Goal: Information Seeking & Learning: Find specific fact

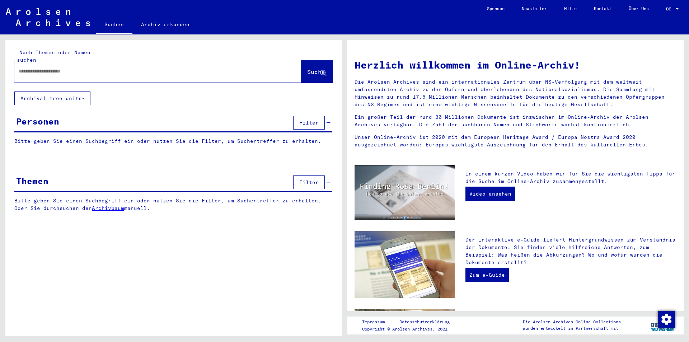
click at [35, 67] on input "text" at bounding box center [149, 71] width 261 height 8
type input "**********"
click at [307, 68] on span "Suche" at bounding box center [316, 71] width 18 height 7
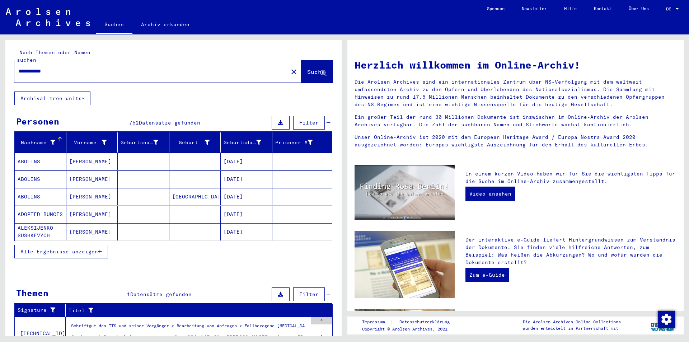
click at [52, 248] on span "Alle Ergebnisse anzeigen" at bounding box center [59, 251] width 78 height 6
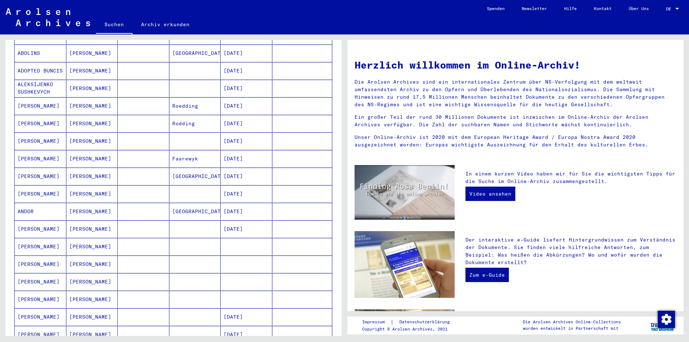
scroll to position [287, 0]
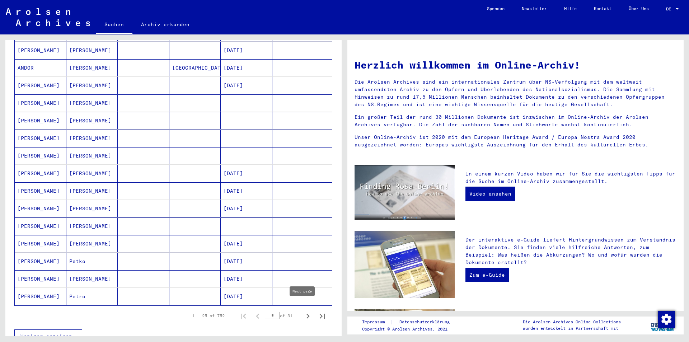
click at [304, 311] on icon "Next page" at bounding box center [308, 316] width 10 height 10
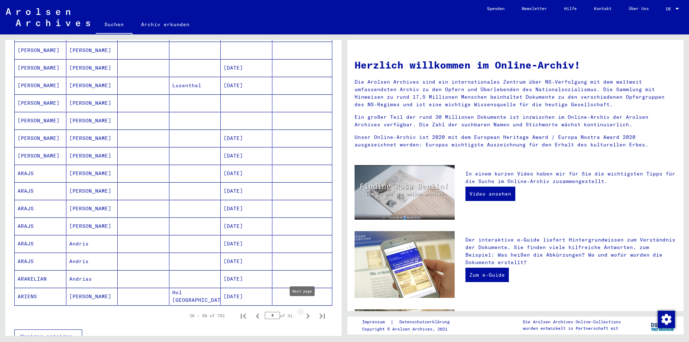
click at [307, 314] on icon "Next page" at bounding box center [308, 316] width 3 height 5
type input "*"
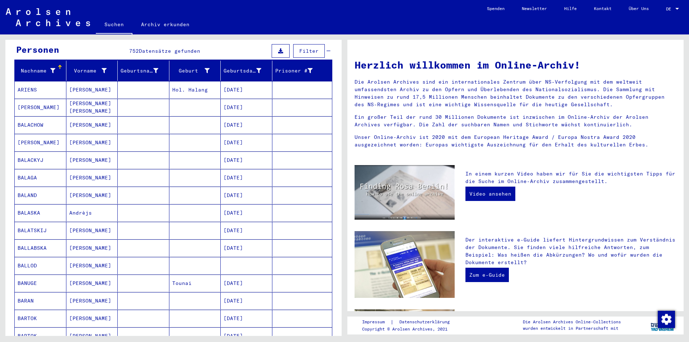
scroll to position [0, 0]
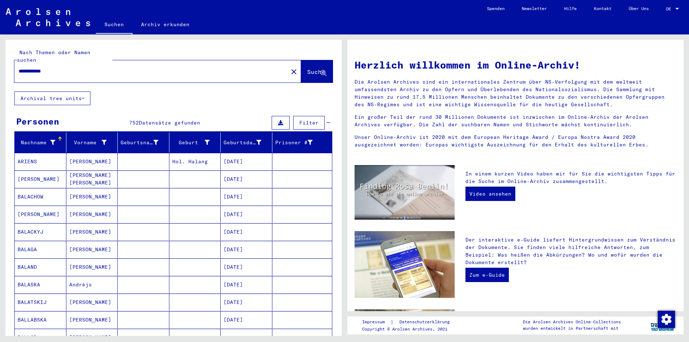
click at [64, 67] on input "**********" at bounding box center [149, 71] width 261 height 8
type input "*"
type input "**********"
click at [307, 68] on span "Suche" at bounding box center [316, 71] width 18 height 7
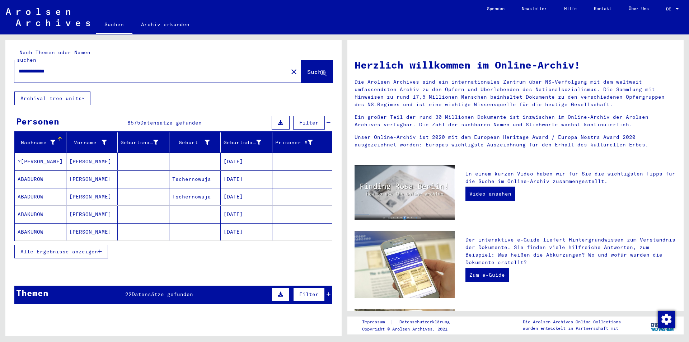
click at [62, 248] on span "Alle Ergebnisse anzeigen" at bounding box center [59, 251] width 78 height 6
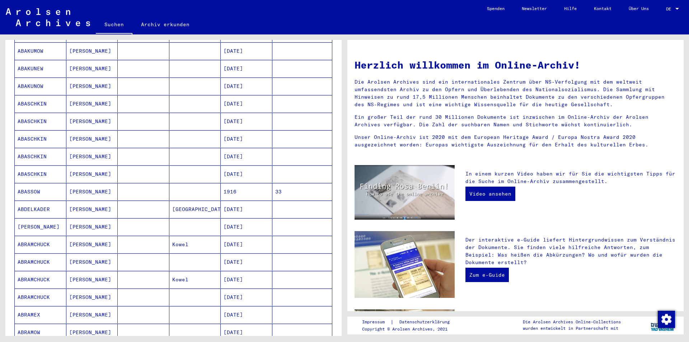
scroll to position [323, 0]
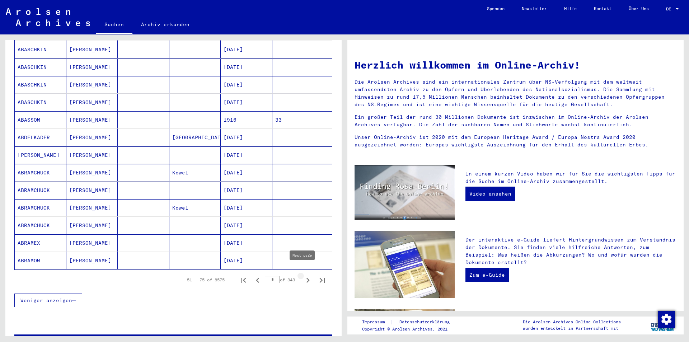
click at [307, 278] on icon "Next page" at bounding box center [308, 280] width 3 height 5
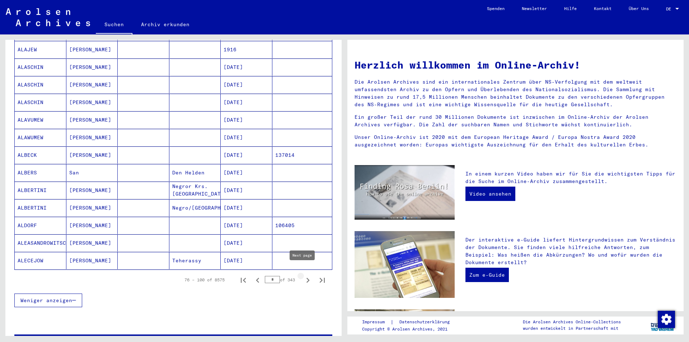
click at [303, 275] on icon "Next page" at bounding box center [308, 280] width 10 height 10
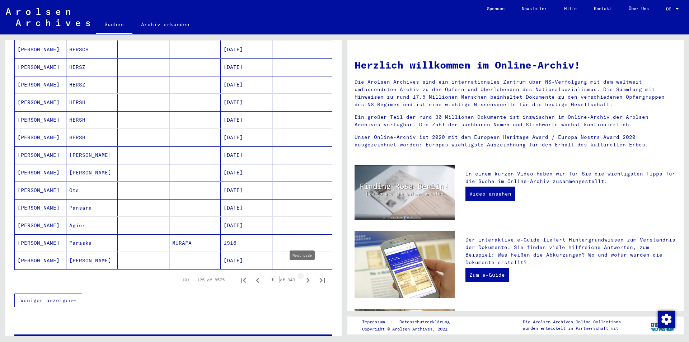
click at [307, 278] on icon "Next page" at bounding box center [308, 280] width 3 height 5
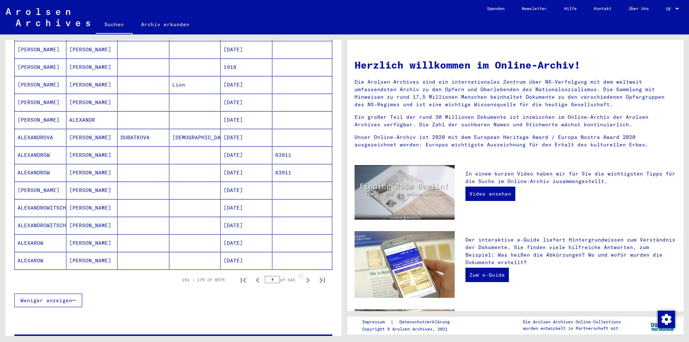
click at [307, 278] on icon "Next page" at bounding box center [308, 280] width 3 height 5
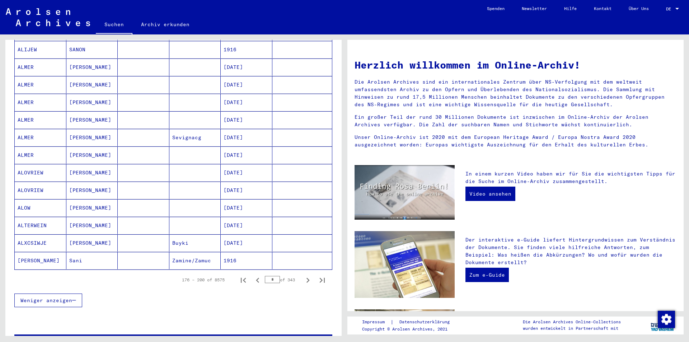
click at [307, 278] on icon "Next page" at bounding box center [308, 280] width 3 height 5
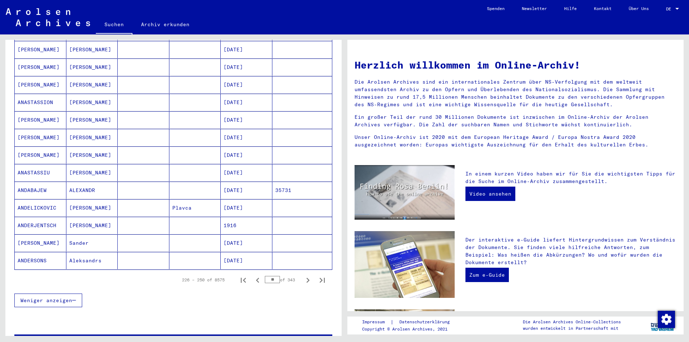
click at [307, 278] on icon "Next page" at bounding box center [308, 280] width 3 height 5
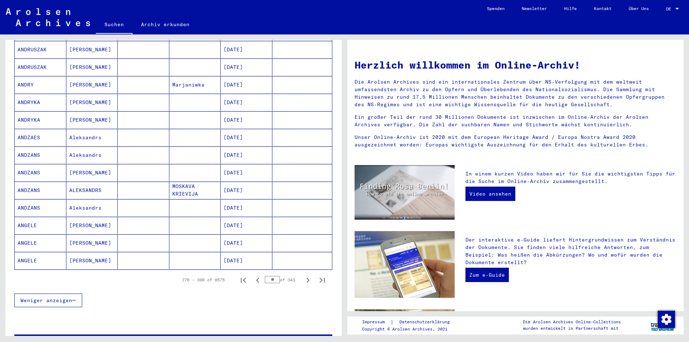
click at [307, 278] on icon "Next page" at bounding box center [308, 280] width 3 height 5
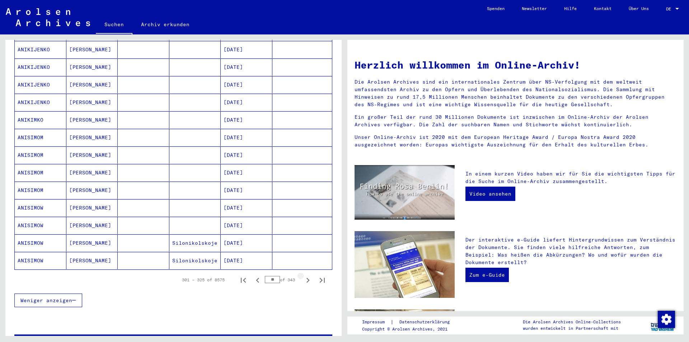
click at [307, 278] on icon "Next page" at bounding box center [308, 280] width 3 height 5
type input "**"
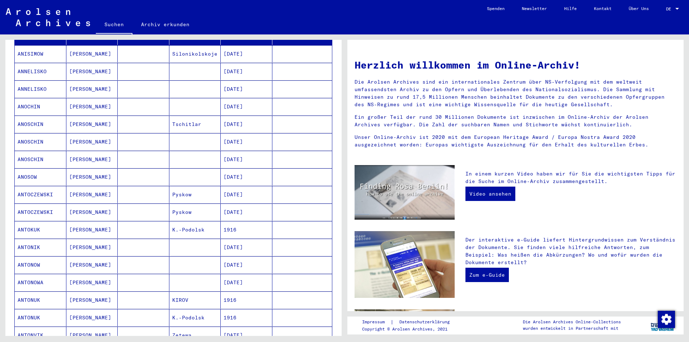
scroll to position [144, 0]
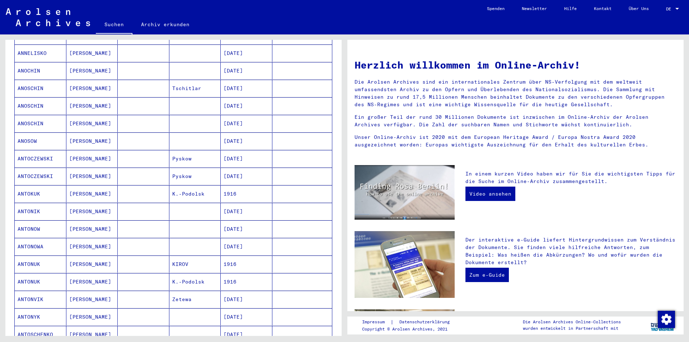
click at [33, 187] on mat-cell "ANTOKUK" at bounding box center [41, 193] width 52 height 17
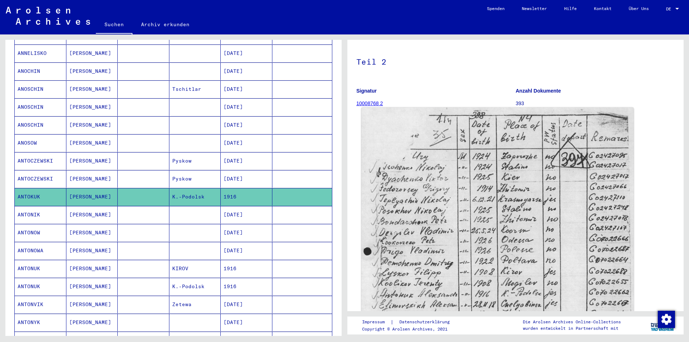
scroll to position [72, 0]
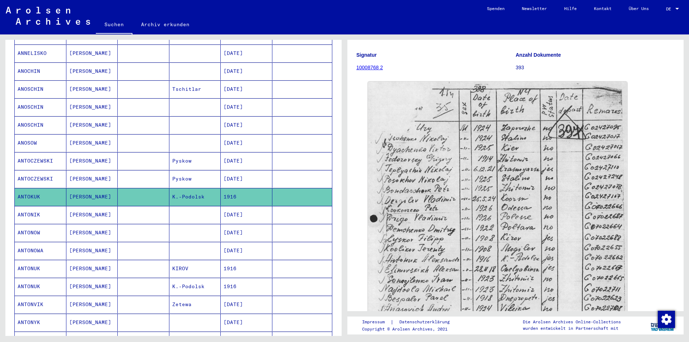
click at [28, 207] on mat-cell "ANTONIK" at bounding box center [41, 215] width 52 height 18
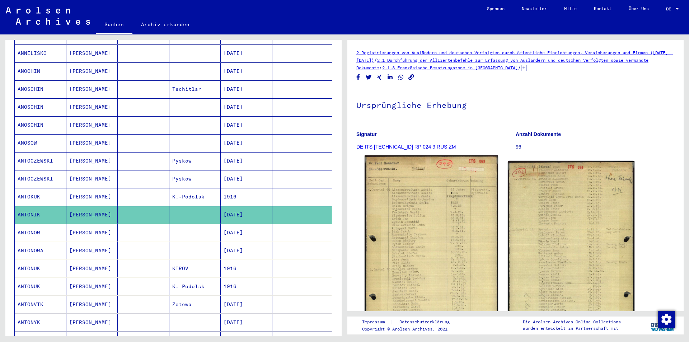
click at [458, 237] on img at bounding box center [431, 267] width 133 height 225
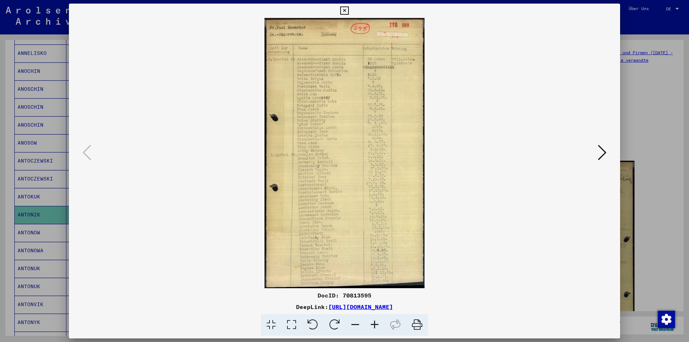
click at [600, 155] on icon at bounding box center [602, 152] width 9 height 17
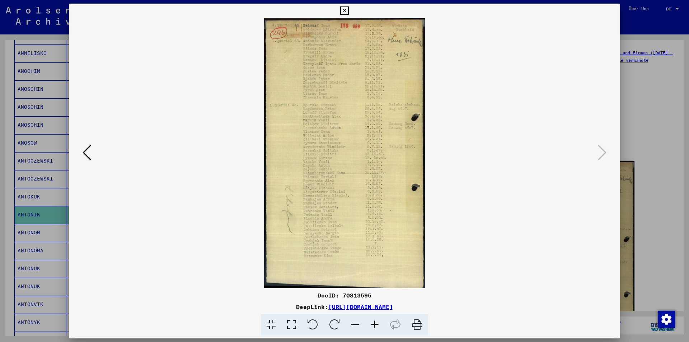
click at [343, 9] on icon at bounding box center [344, 10] width 8 height 9
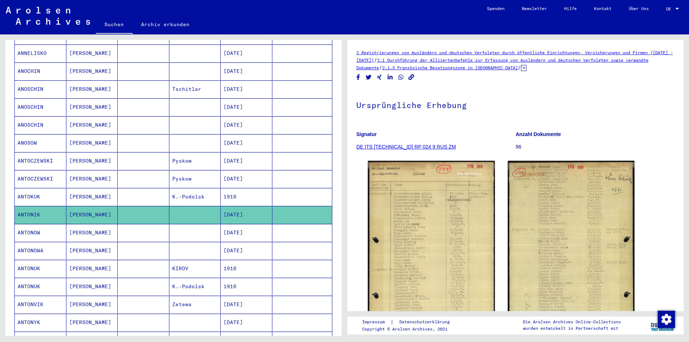
click at [24, 224] on mat-cell "ANTONOW" at bounding box center [41, 233] width 52 height 18
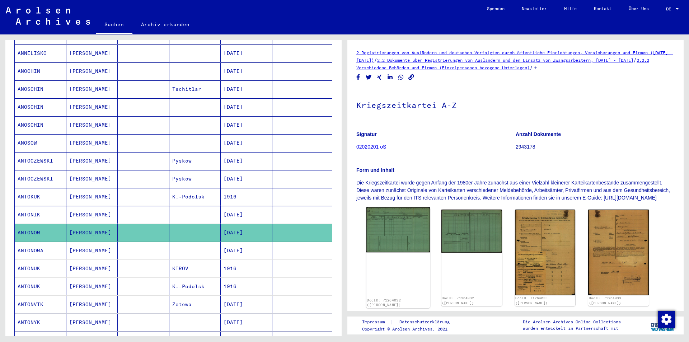
click at [395, 247] on img at bounding box center [399, 230] width 64 height 45
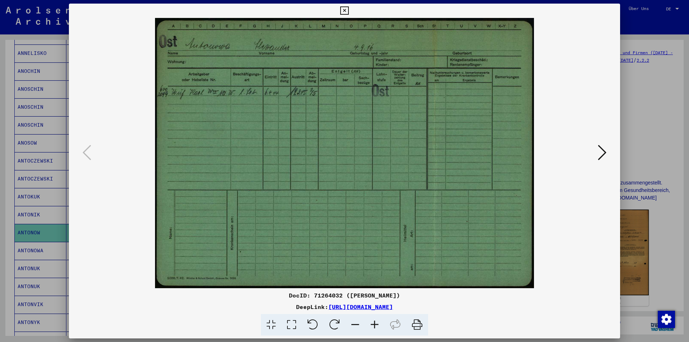
click at [601, 150] on icon at bounding box center [602, 152] width 9 height 17
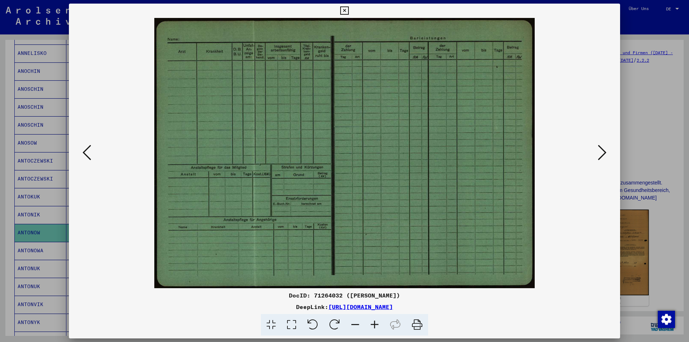
click at [601, 150] on icon at bounding box center [602, 152] width 9 height 17
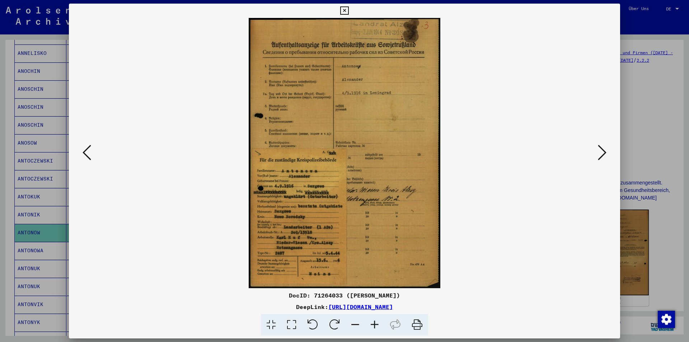
click at [601, 150] on icon at bounding box center [602, 152] width 9 height 17
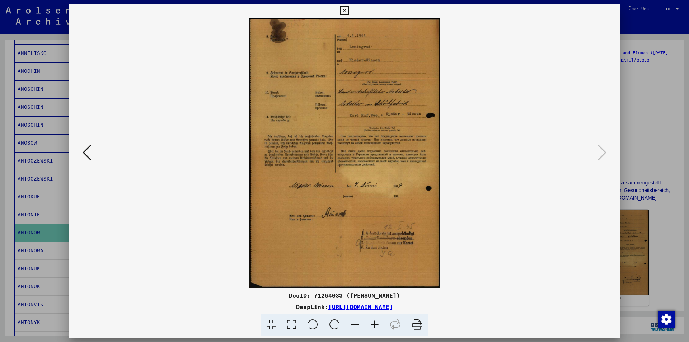
click at [342, 7] on icon at bounding box center [344, 10] width 8 height 9
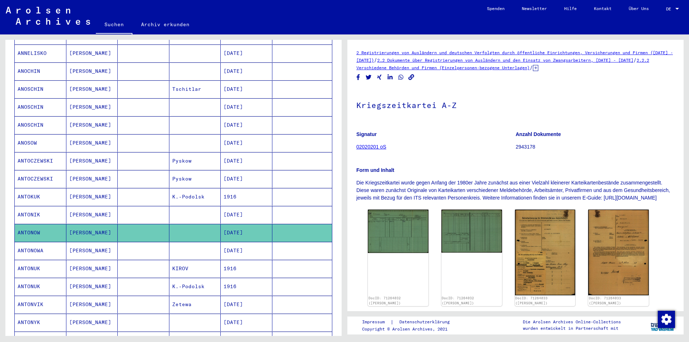
click at [37, 242] on mat-cell "ANTONOWA" at bounding box center [41, 251] width 52 height 18
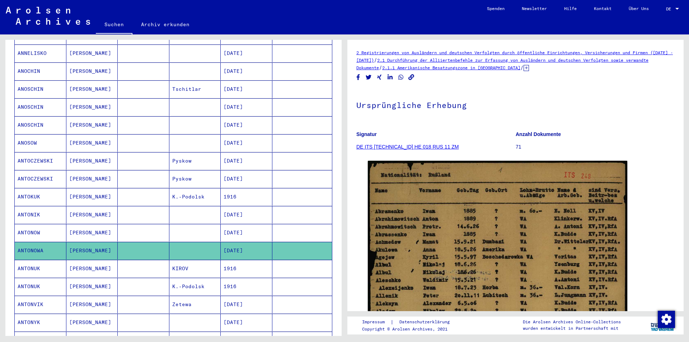
click at [33, 296] on mat-cell "ANTONVIK" at bounding box center [41, 305] width 52 height 18
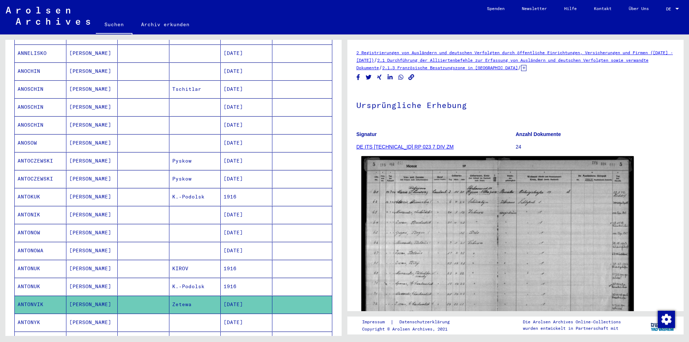
click at [464, 231] on img at bounding box center [498, 250] width 273 height 189
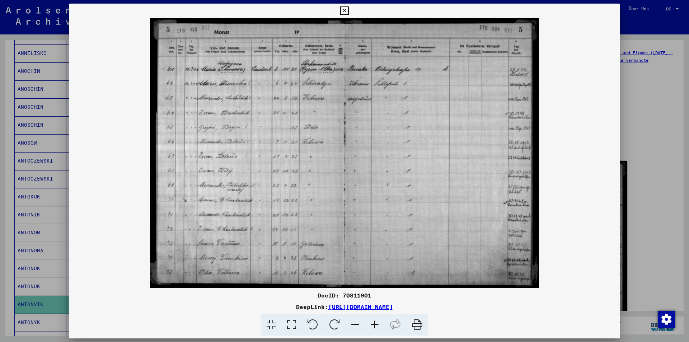
click at [346, 9] on icon at bounding box center [344, 10] width 8 height 9
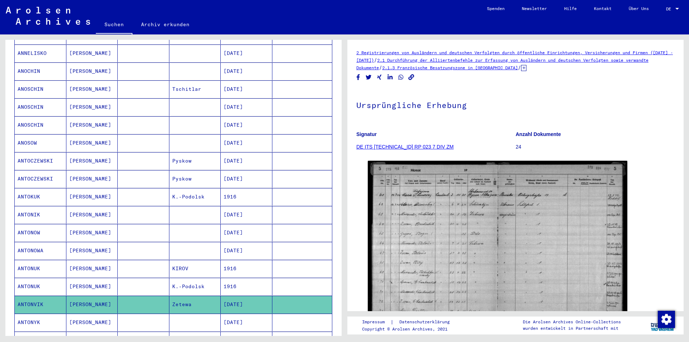
click at [37, 315] on icon at bounding box center [30, 313] width 18 height 29
click at [33, 316] on icon at bounding box center [30, 313] width 18 height 29
click at [30, 312] on icon at bounding box center [30, 313] width 18 height 29
click at [31, 278] on mat-cell "ANTONUK" at bounding box center [41, 287] width 52 height 18
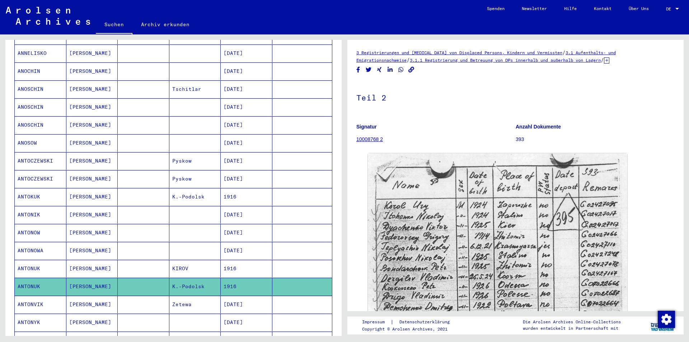
click at [29, 298] on mat-cell "ANTONVIK" at bounding box center [41, 305] width 52 height 18
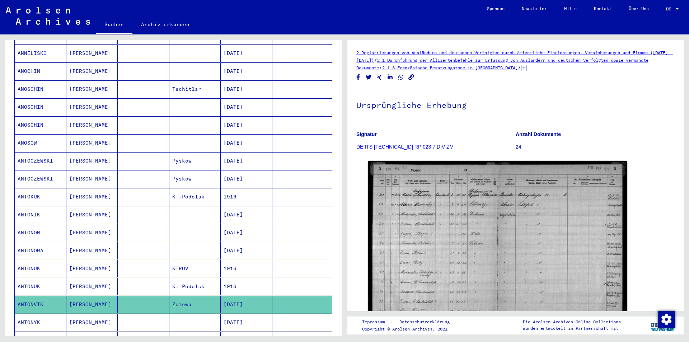
scroll to position [108, 0]
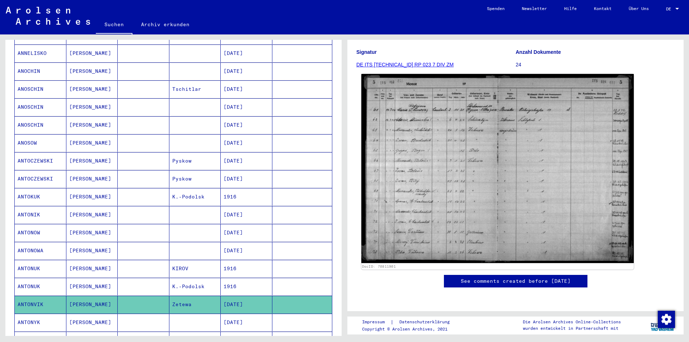
click at [460, 169] on img at bounding box center [498, 168] width 273 height 189
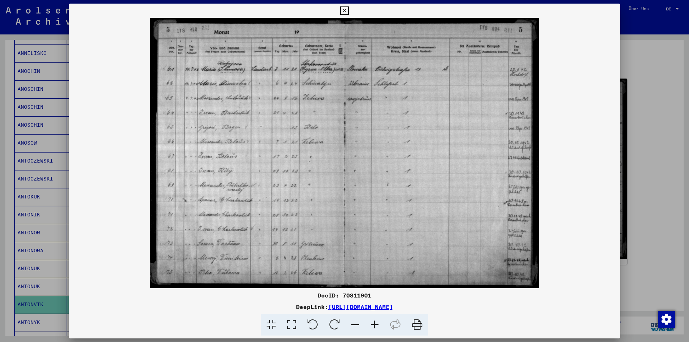
click at [348, 7] on icon at bounding box center [344, 10] width 8 height 9
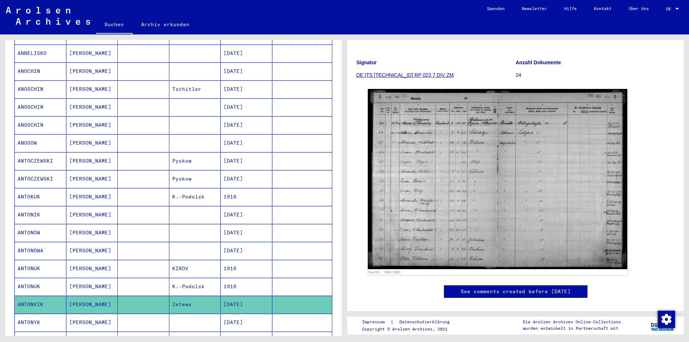
scroll to position [36, 0]
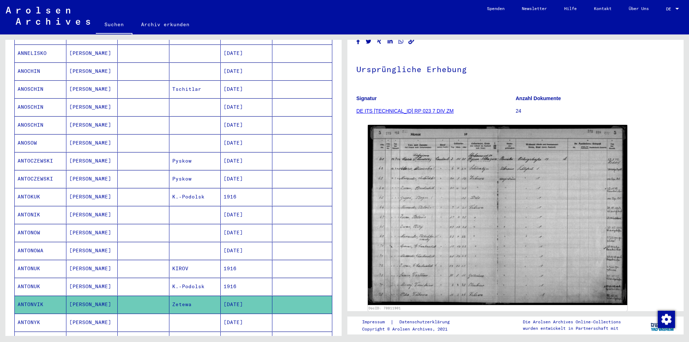
click at [398, 112] on link "DE ITS [TECHNICAL_ID] RP 023 7 DIV ZM" at bounding box center [405, 111] width 97 height 6
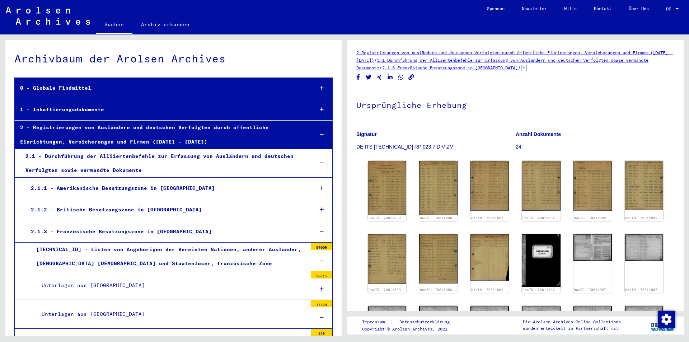
scroll to position [918, 0]
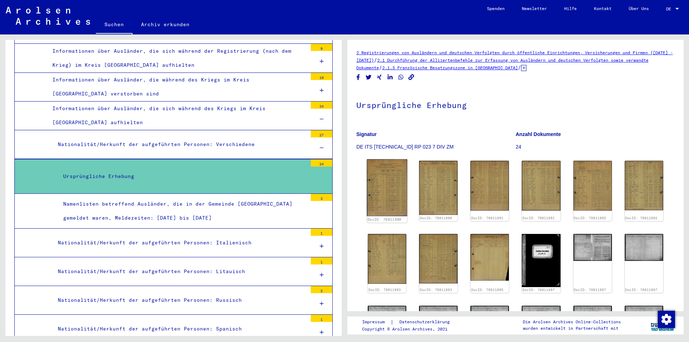
click at [391, 195] on img at bounding box center [387, 187] width 41 height 57
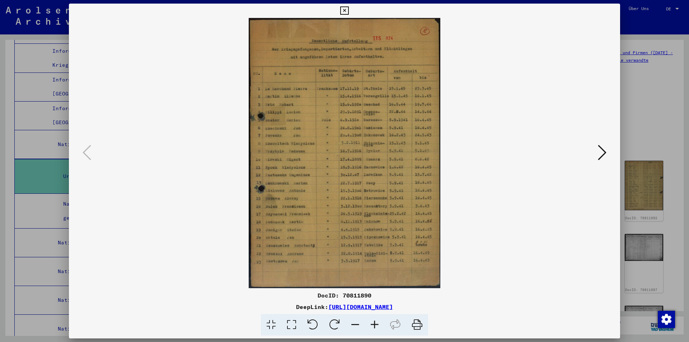
click at [600, 154] on icon at bounding box center [602, 152] width 9 height 17
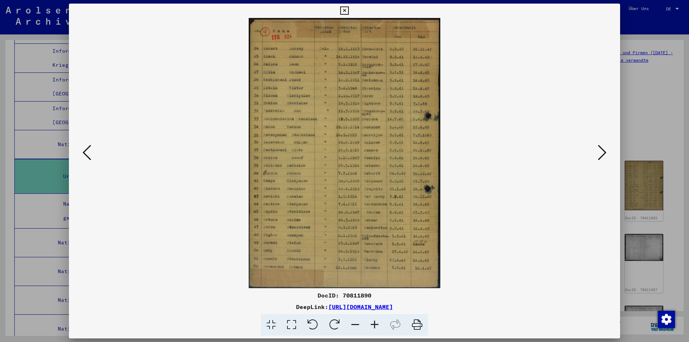
click at [598, 154] on button at bounding box center [602, 153] width 13 height 20
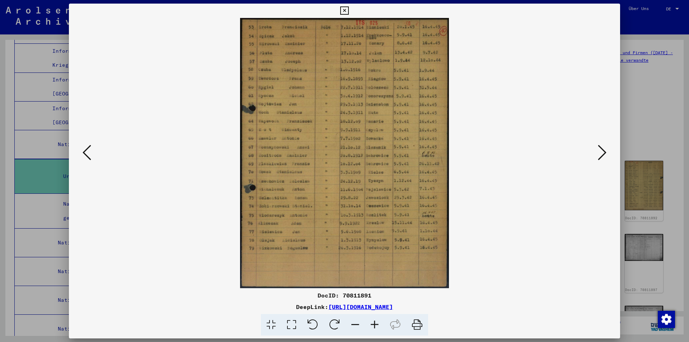
click at [598, 154] on button at bounding box center [602, 153] width 13 height 20
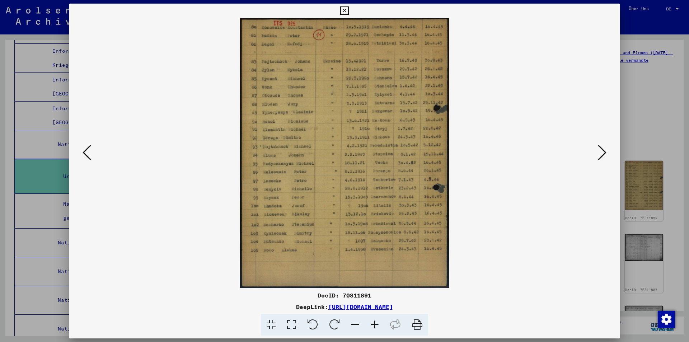
click at [598, 154] on button at bounding box center [602, 153] width 13 height 20
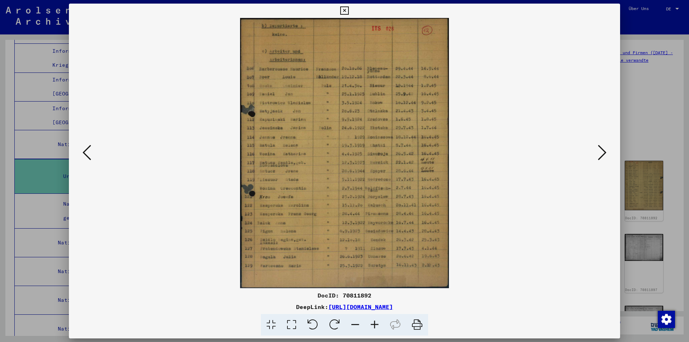
click at [598, 154] on button at bounding box center [602, 153] width 13 height 20
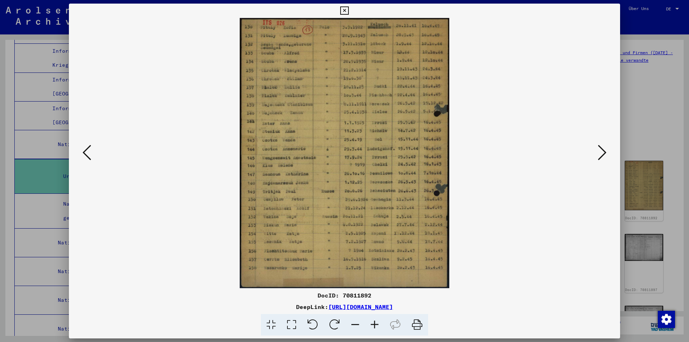
click at [598, 154] on button at bounding box center [602, 153] width 13 height 20
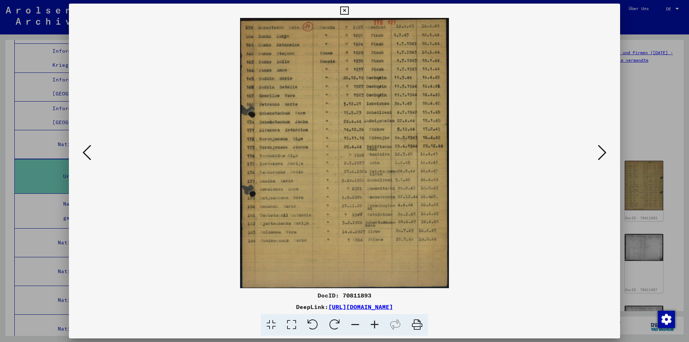
click at [598, 154] on button at bounding box center [602, 153] width 13 height 20
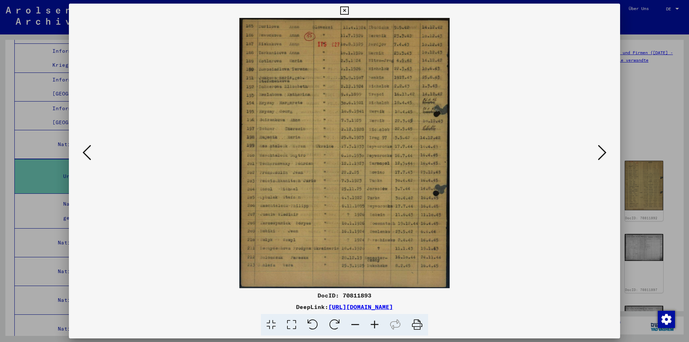
click at [598, 154] on button at bounding box center [602, 153] width 13 height 20
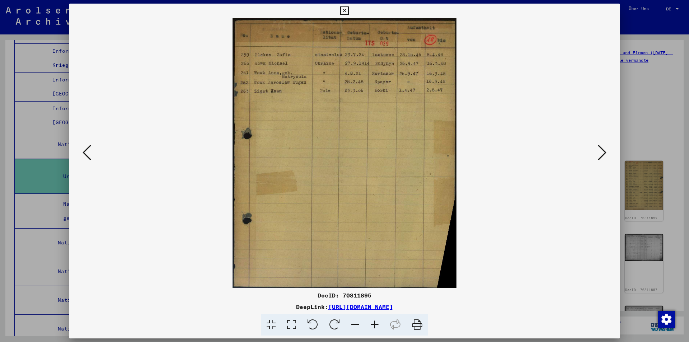
click at [598, 154] on button at bounding box center [602, 153] width 13 height 20
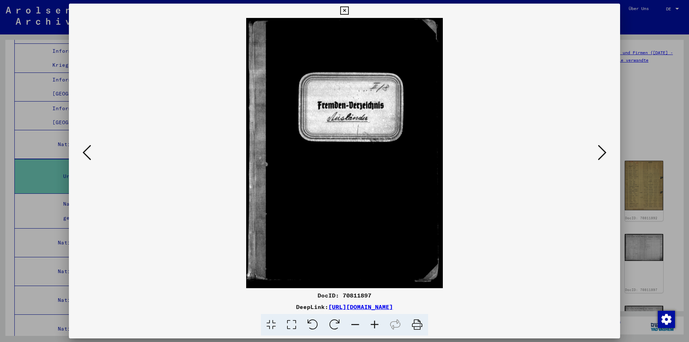
click at [598, 154] on button at bounding box center [602, 153] width 13 height 20
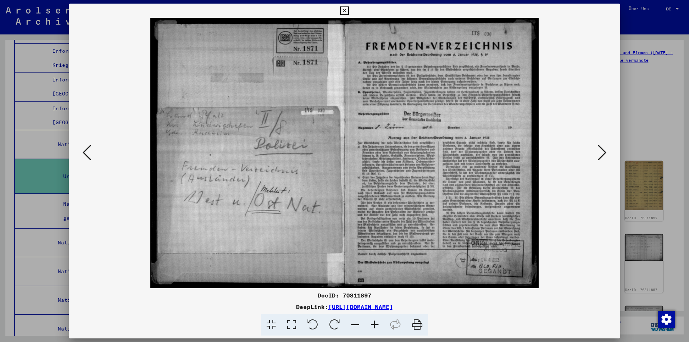
click at [598, 154] on button at bounding box center [602, 153] width 13 height 20
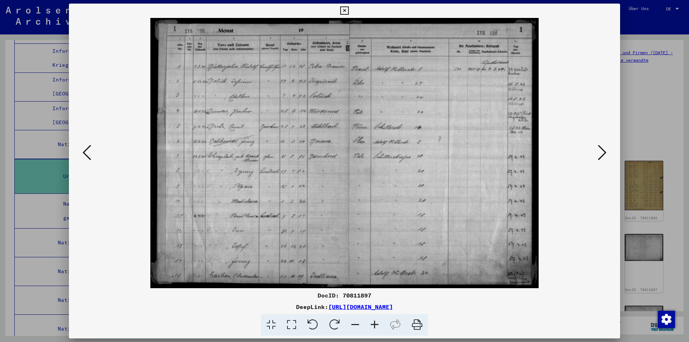
click at [598, 154] on button at bounding box center [602, 153] width 13 height 20
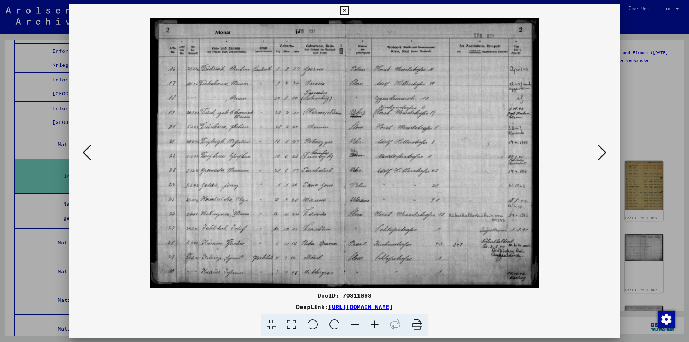
click at [598, 154] on button at bounding box center [602, 153] width 13 height 20
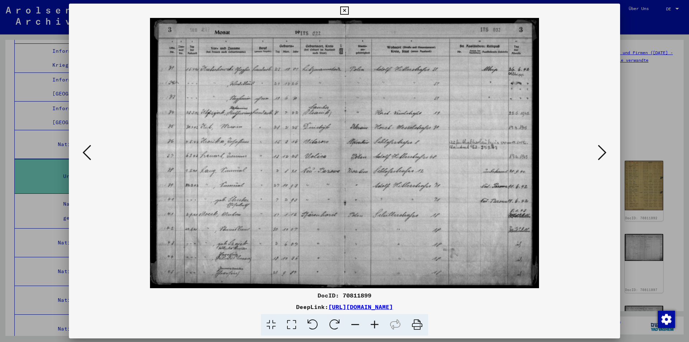
click at [598, 154] on button at bounding box center [602, 153] width 13 height 20
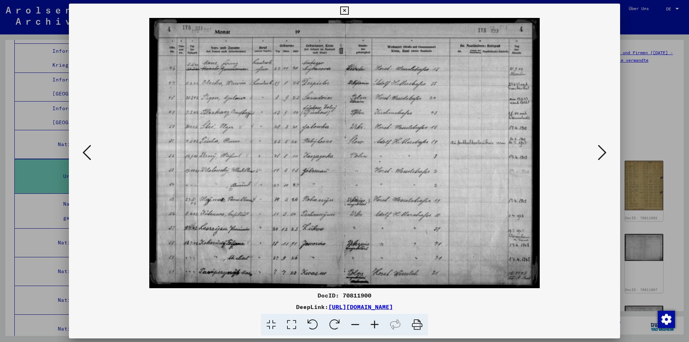
click at [598, 154] on button at bounding box center [602, 153] width 13 height 20
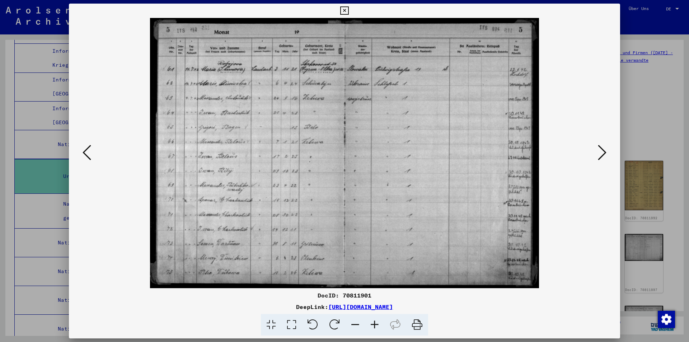
click at [598, 154] on button at bounding box center [602, 153] width 13 height 20
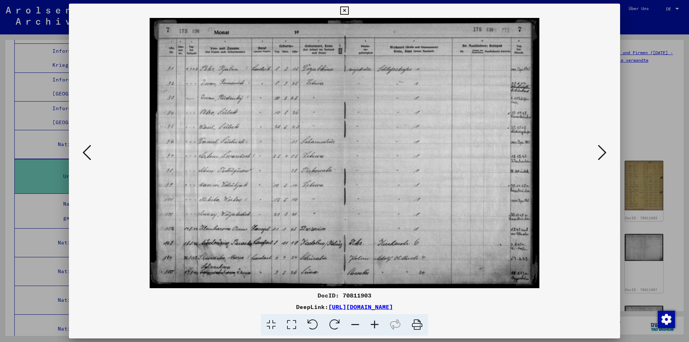
click at [85, 152] on icon at bounding box center [87, 152] width 9 height 17
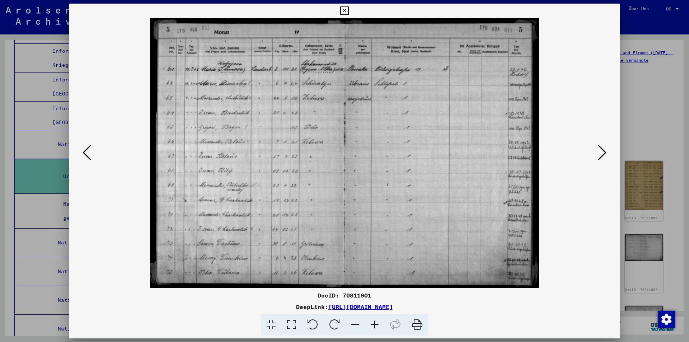
click at [213, 141] on img at bounding box center [344, 153] width 503 height 270
click at [352, 4] on div "DocID: 70811901 DeepLink: [URL][DOMAIN_NAME]" at bounding box center [344, 170] width 551 height 332
click at [345, 8] on icon at bounding box center [344, 10] width 8 height 9
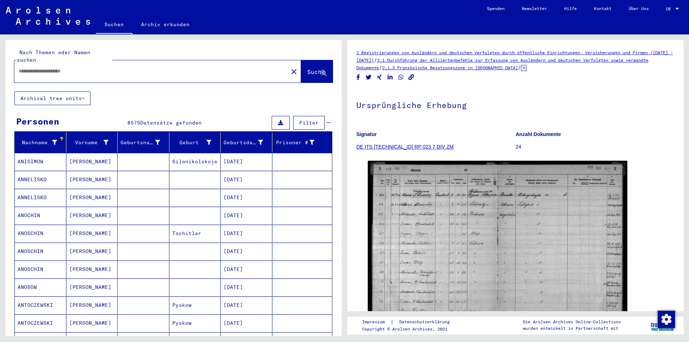
type input "********"
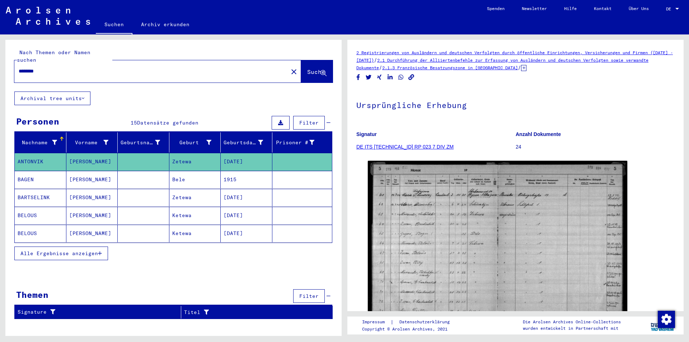
click at [28, 190] on mat-cell "BARTSELINK" at bounding box center [41, 198] width 52 height 18
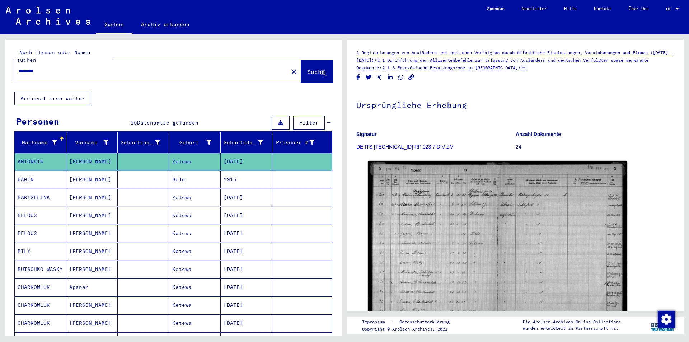
click at [28, 190] on mat-cell "BARTSELINK" at bounding box center [41, 198] width 52 height 18
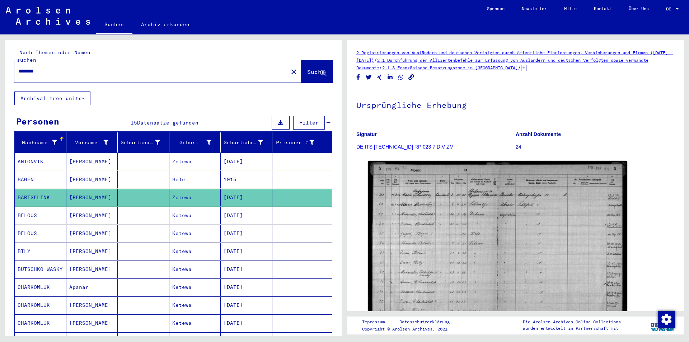
click at [28, 190] on mat-cell "BARTSELINK" at bounding box center [41, 198] width 52 height 18
click at [182, 191] on mat-cell "Zetewa" at bounding box center [195, 198] width 52 height 18
click at [30, 208] on mat-cell "BELOUS" at bounding box center [41, 216] width 52 height 18
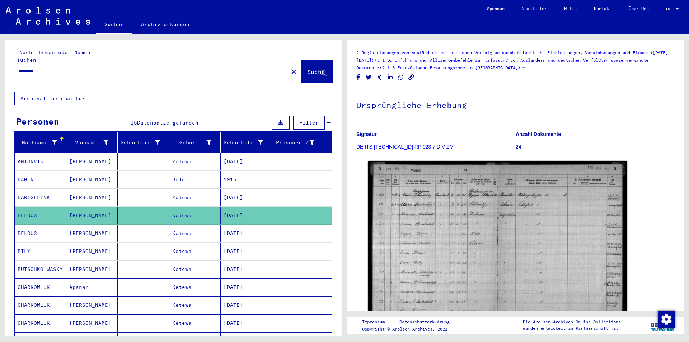
click at [33, 225] on mat-cell "BELOUS" at bounding box center [41, 234] width 52 height 18
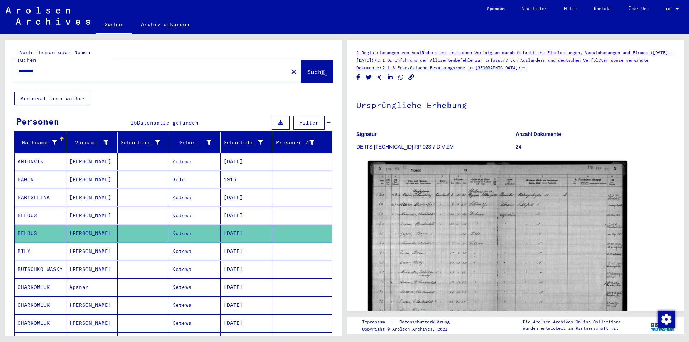
click at [28, 243] on mat-cell "BILY" at bounding box center [41, 252] width 52 height 18
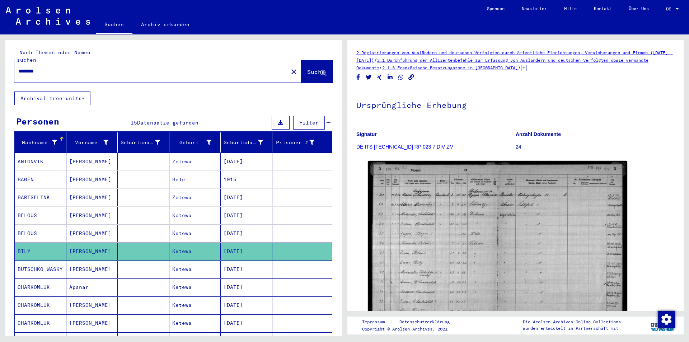
click at [33, 262] on mat-cell "BUTSCHKO WASKY" at bounding box center [41, 270] width 52 height 18
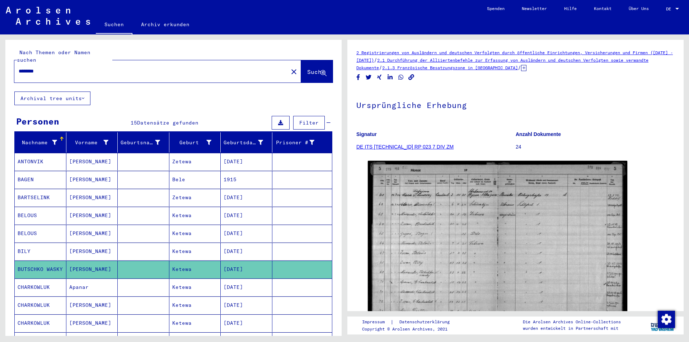
click at [38, 280] on mat-cell "CHARKOWLUK" at bounding box center [41, 288] width 52 height 18
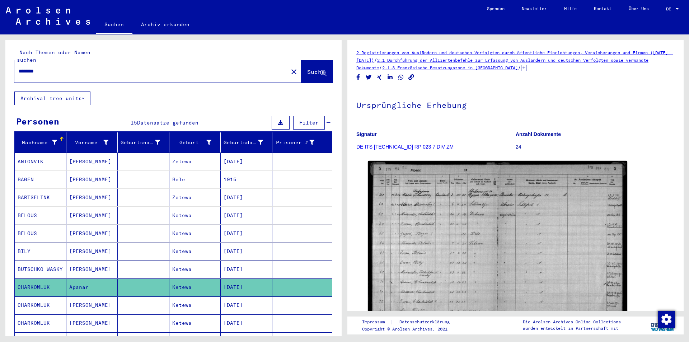
click at [42, 297] on mat-cell "CHARKOWLUK" at bounding box center [41, 306] width 52 height 18
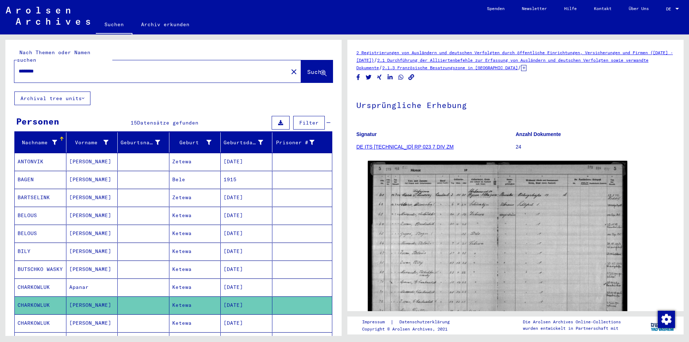
click at [34, 317] on icon at bounding box center [30, 313] width 18 height 29
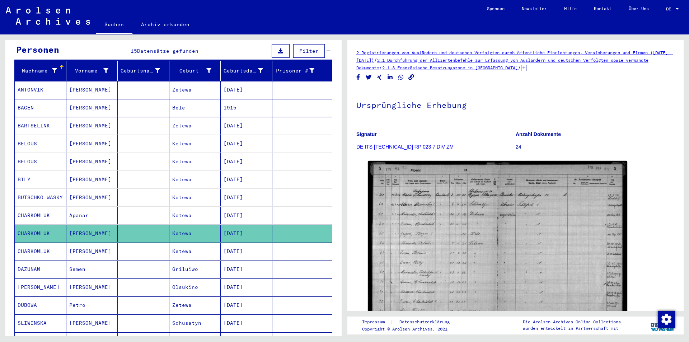
click at [38, 245] on mat-cell "CHARKOWLUK" at bounding box center [41, 252] width 52 height 18
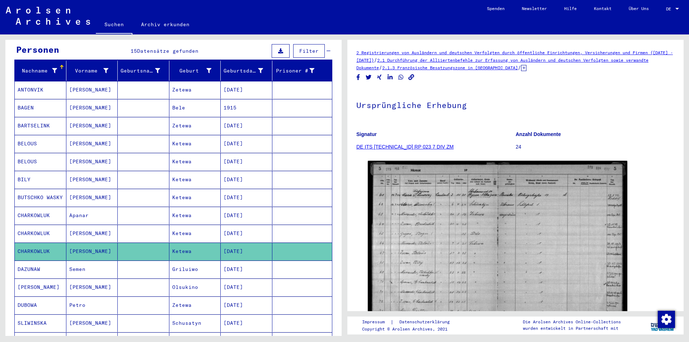
click at [36, 281] on mat-cell "[PERSON_NAME]" at bounding box center [41, 288] width 52 height 18
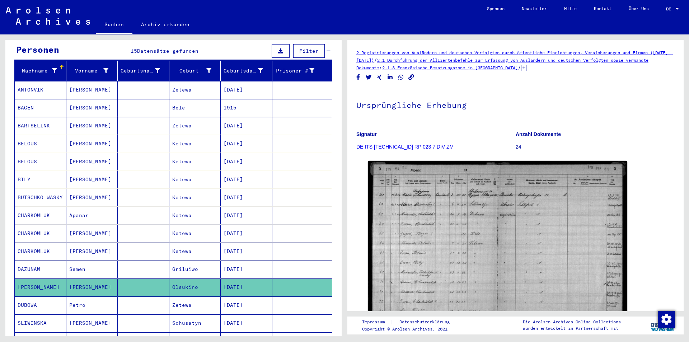
click at [33, 297] on mat-cell "DUBOWA" at bounding box center [41, 306] width 52 height 18
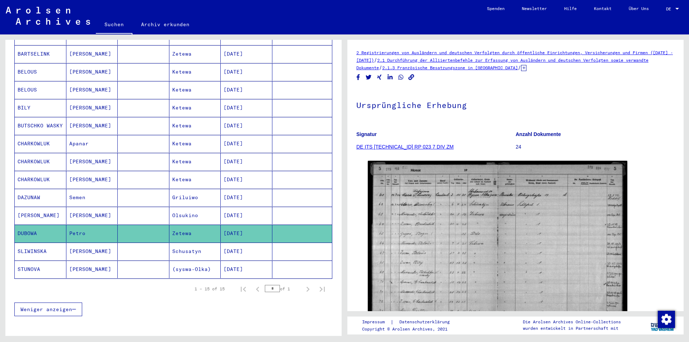
scroll to position [36, 0]
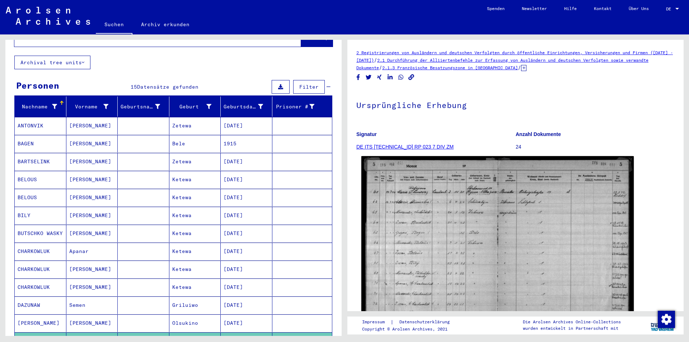
click at [460, 245] on img at bounding box center [498, 250] width 273 height 189
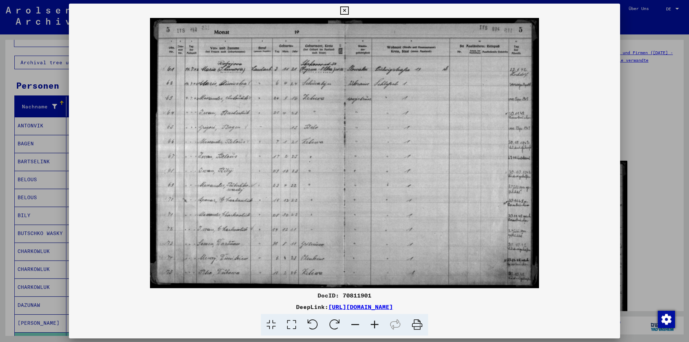
click at [225, 169] on img at bounding box center [344, 153] width 551 height 270
click at [223, 187] on img at bounding box center [344, 153] width 551 height 270
click at [211, 200] on img at bounding box center [344, 153] width 551 height 270
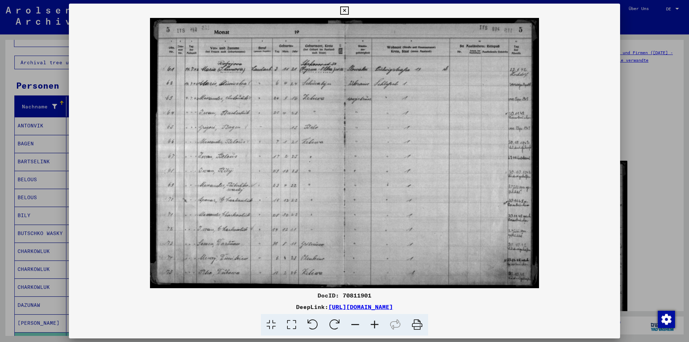
drag, startPoint x: 345, startPoint y: 6, endPoint x: 342, endPoint y: 8, distance: 4.2
click at [345, 6] on icon at bounding box center [344, 10] width 8 height 9
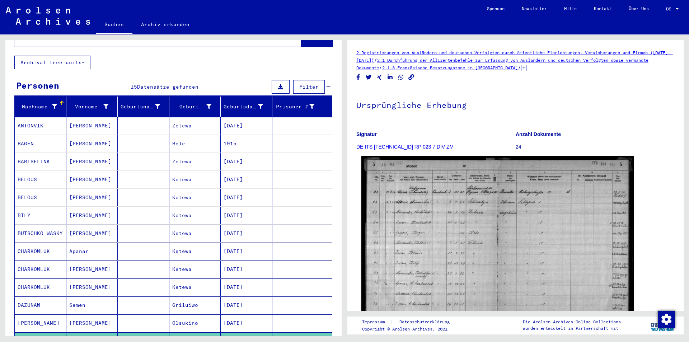
click at [475, 280] on img at bounding box center [498, 250] width 273 height 189
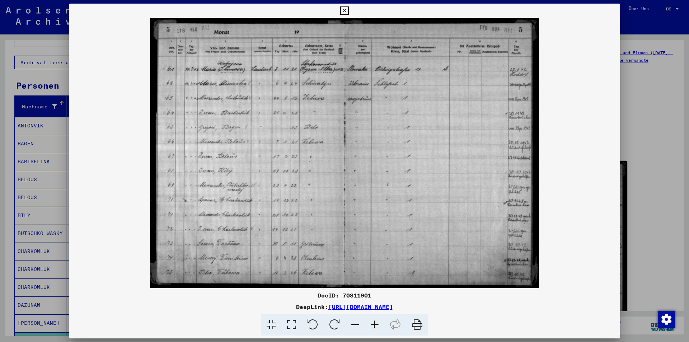
click at [344, 8] on icon at bounding box center [344, 10] width 8 height 9
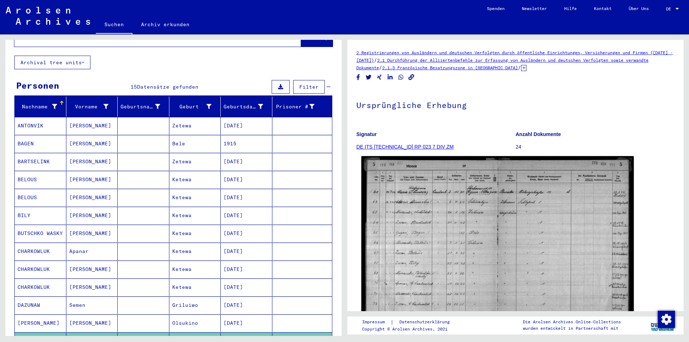
scroll to position [72, 0]
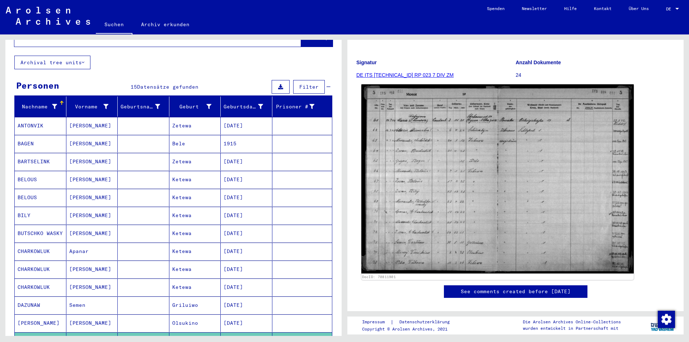
click at [442, 206] on img at bounding box center [498, 178] width 273 height 189
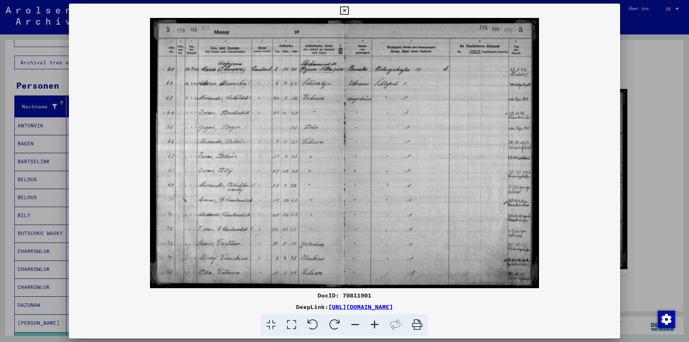
click at [345, 12] on icon at bounding box center [344, 10] width 8 height 9
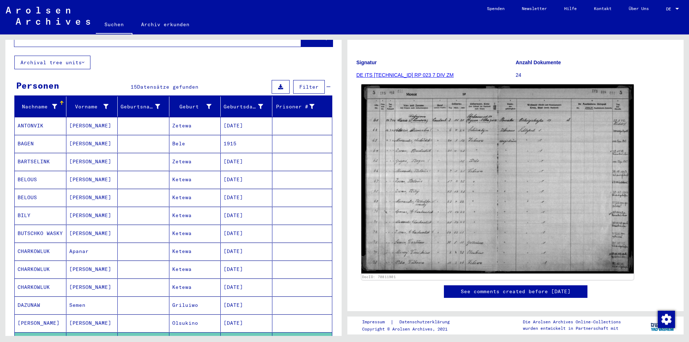
click at [441, 178] on img at bounding box center [498, 178] width 273 height 189
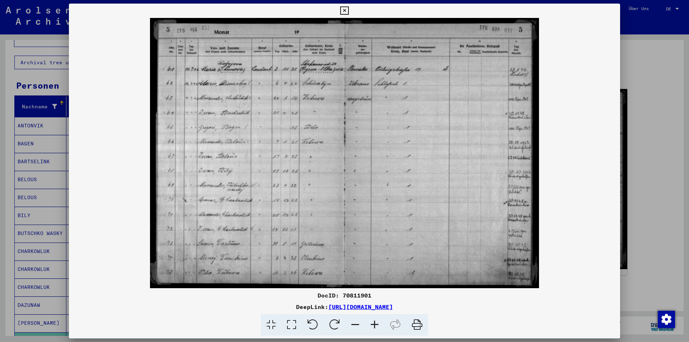
click at [346, 8] on icon at bounding box center [344, 10] width 8 height 9
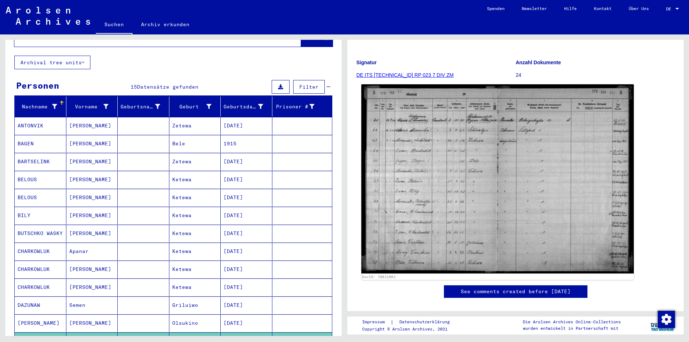
click at [408, 200] on img at bounding box center [498, 178] width 273 height 189
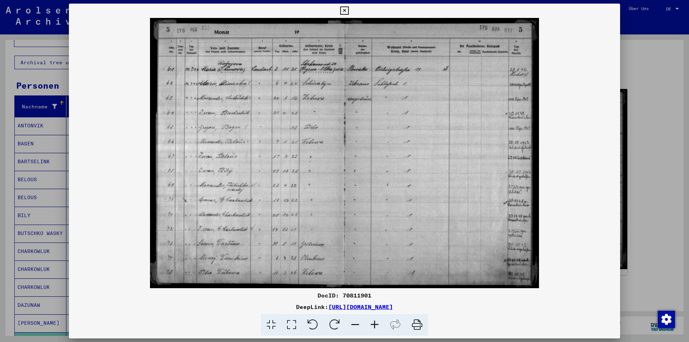
click at [344, 10] on icon at bounding box center [344, 10] width 8 height 9
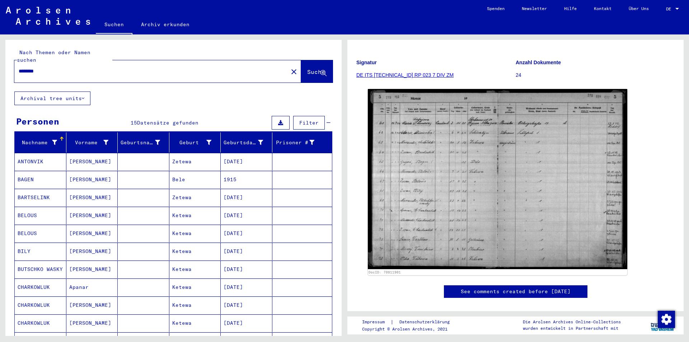
scroll to position [36, 0]
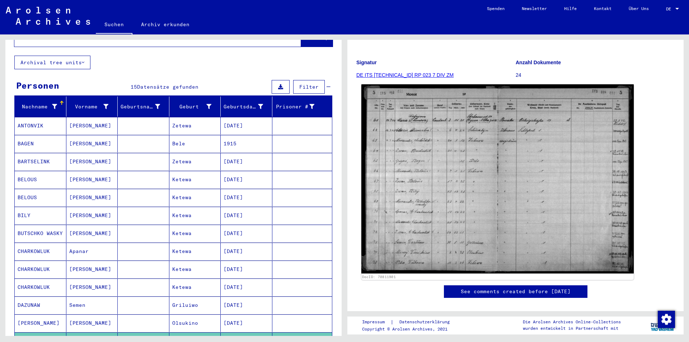
click at [481, 177] on img at bounding box center [498, 178] width 273 height 189
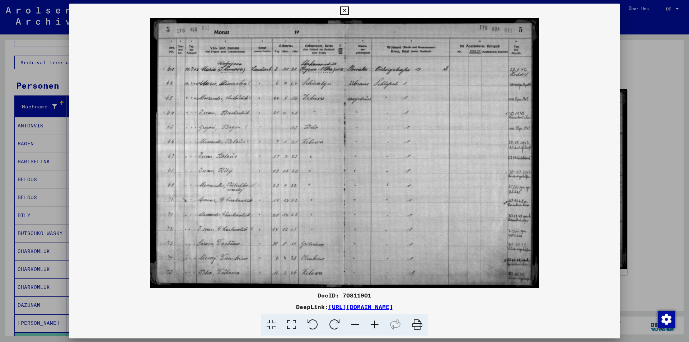
click at [38, 261] on div at bounding box center [344, 171] width 689 height 342
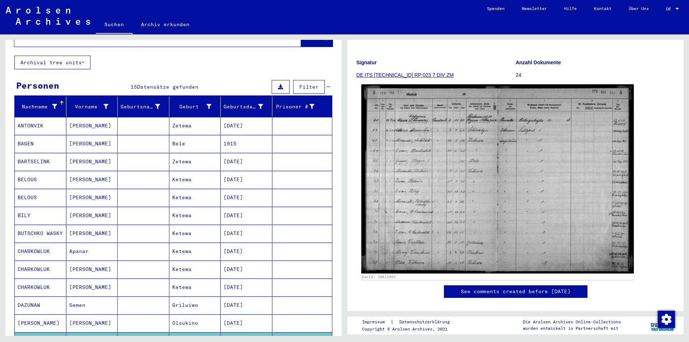
click at [463, 158] on img at bounding box center [498, 178] width 273 height 189
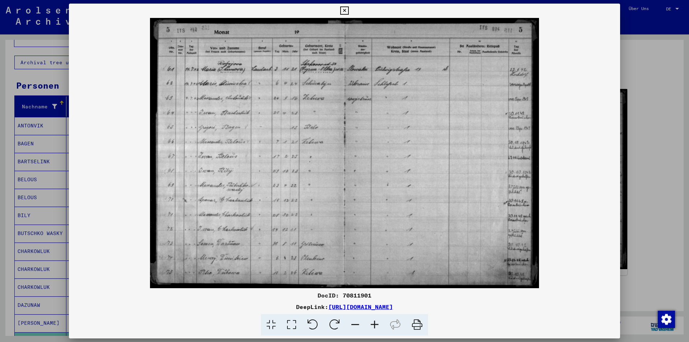
click at [45, 177] on div at bounding box center [344, 171] width 689 height 342
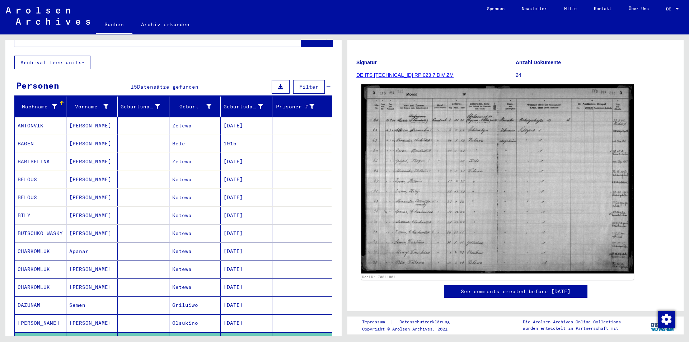
click at [432, 178] on img at bounding box center [498, 178] width 273 height 189
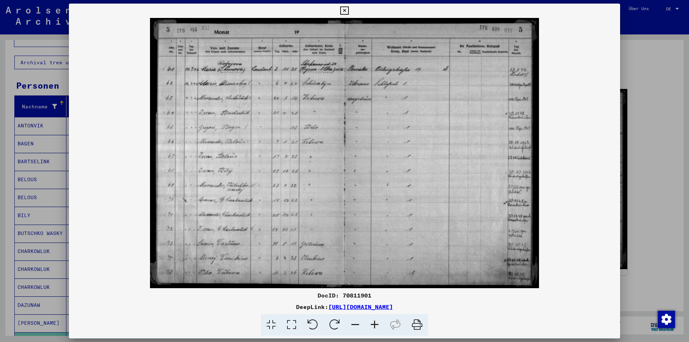
click at [32, 199] on div at bounding box center [344, 171] width 689 height 342
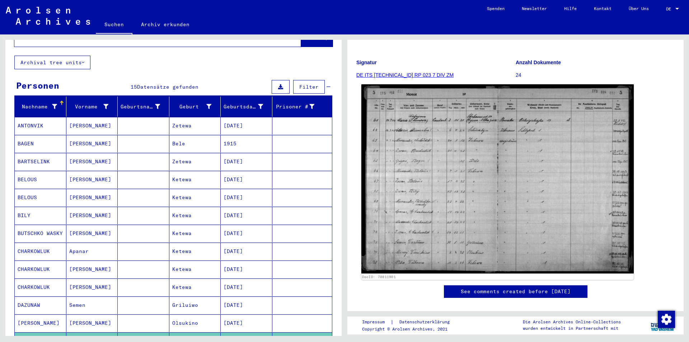
click at [451, 181] on img at bounding box center [498, 178] width 273 height 189
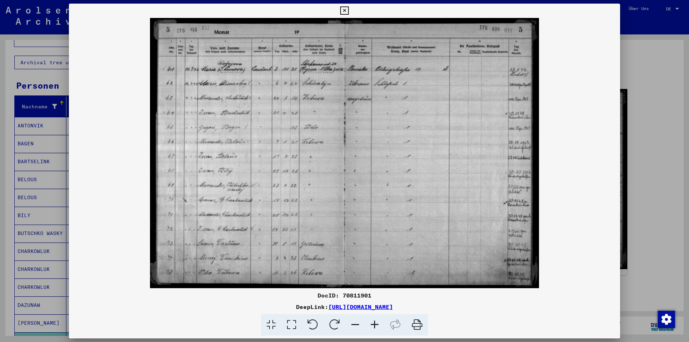
click at [46, 247] on div at bounding box center [344, 171] width 689 height 342
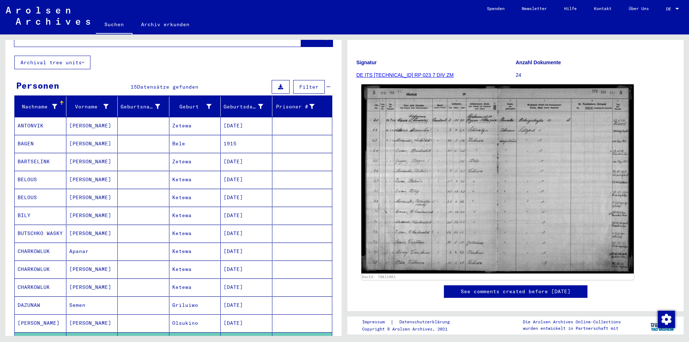
click at [416, 197] on img at bounding box center [498, 178] width 273 height 189
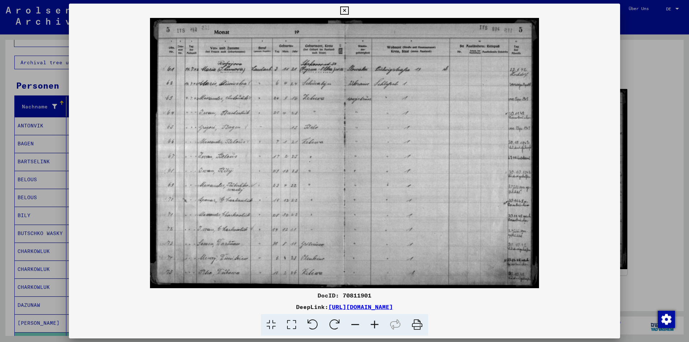
click at [36, 286] on div at bounding box center [344, 171] width 689 height 342
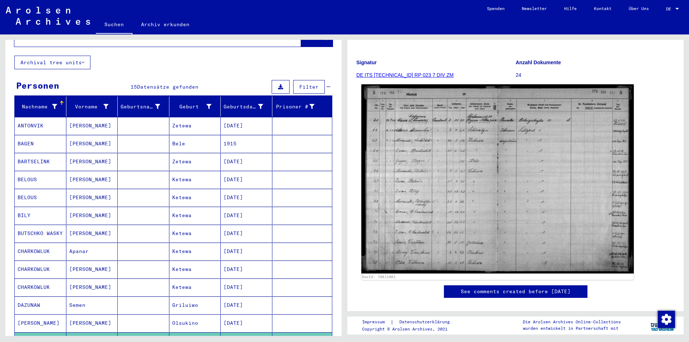
click at [425, 193] on img at bounding box center [498, 178] width 273 height 189
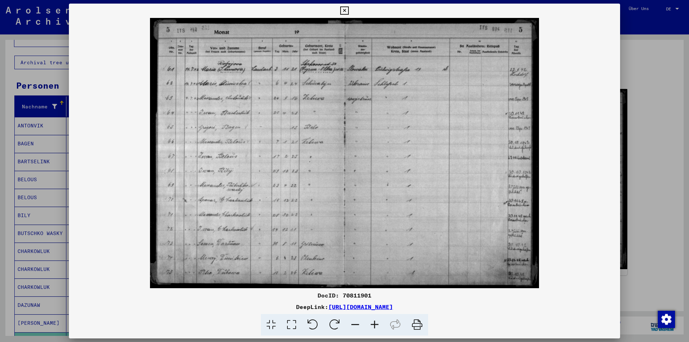
click at [22, 290] on div at bounding box center [344, 171] width 689 height 342
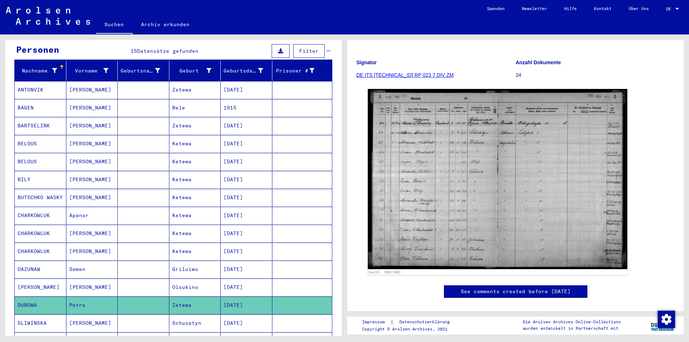
scroll to position [108, 0]
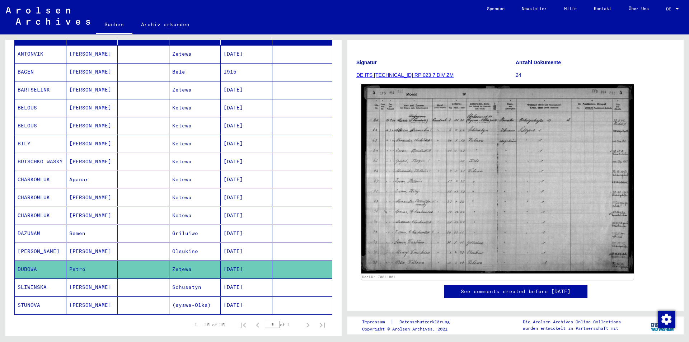
click at [434, 186] on img at bounding box center [498, 178] width 273 height 189
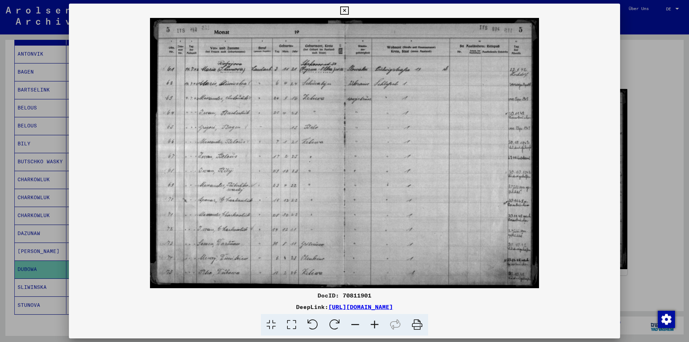
click at [346, 9] on icon at bounding box center [344, 10] width 8 height 9
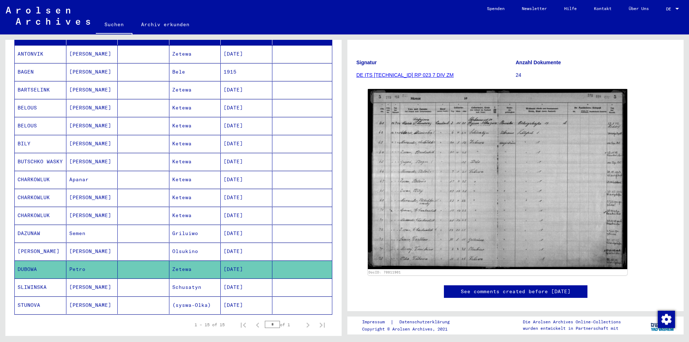
click at [392, 71] on figure "Signatur DE ITS [TECHNICAL_ID] RP 023 7 DIV ZM" at bounding box center [436, 70] width 159 height 32
click at [393, 74] on link "DE ITS [TECHNICAL_ID] RP 023 7 DIV ZM" at bounding box center [405, 75] width 97 height 6
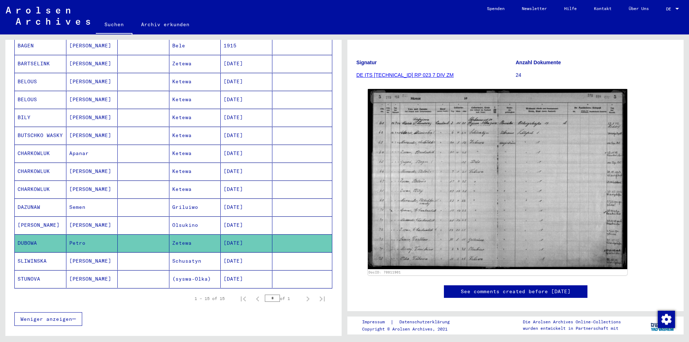
scroll to position [0, 0]
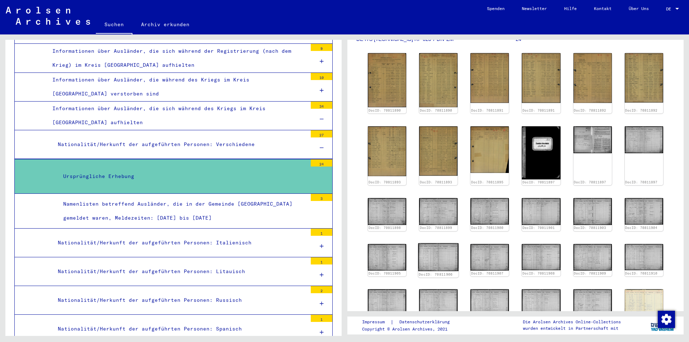
scroll to position [144, 0]
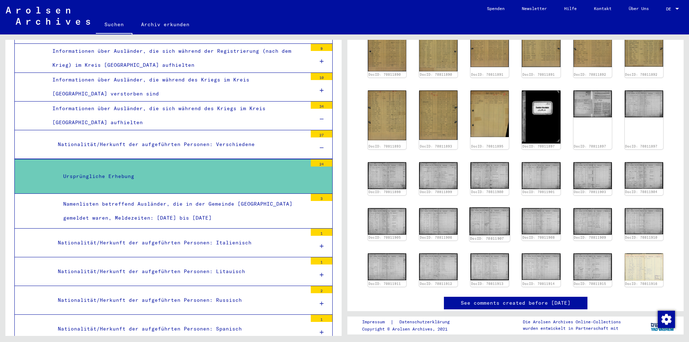
click at [482, 215] on img at bounding box center [490, 221] width 41 height 28
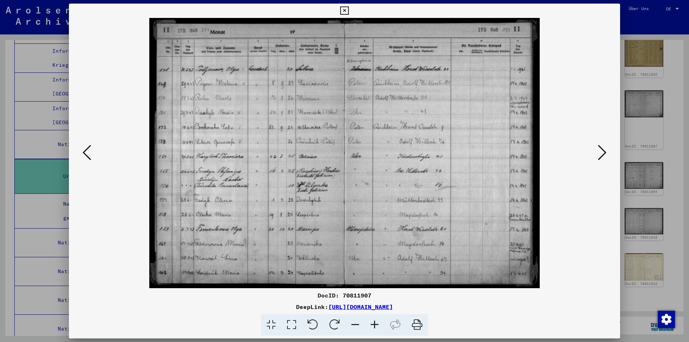
click at [600, 152] on icon at bounding box center [602, 152] width 9 height 17
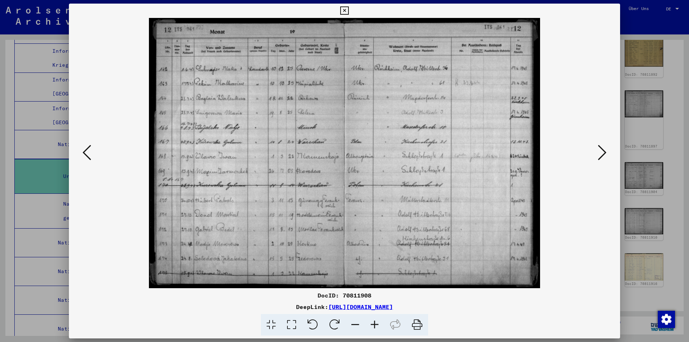
click at [600, 152] on icon at bounding box center [602, 152] width 9 height 17
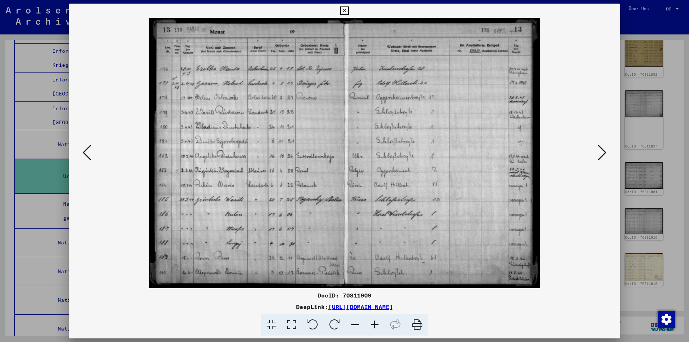
click at [600, 152] on icon at bounding box center [602, 152] width 9 height 17
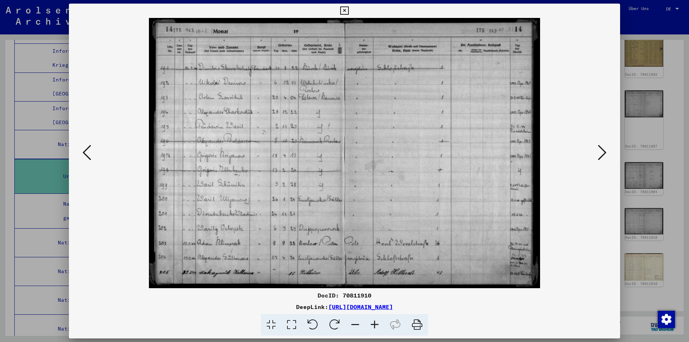
click at [600, 152] on icon at bounding box center [602, 152] width 9 height 17
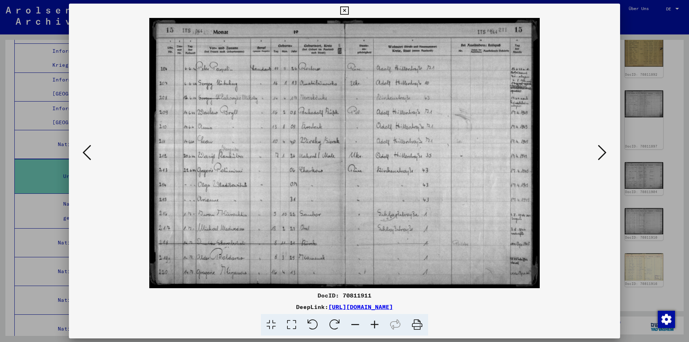
click at [600, 152] on icon at bounding box center [602, 152] width 9 height 17
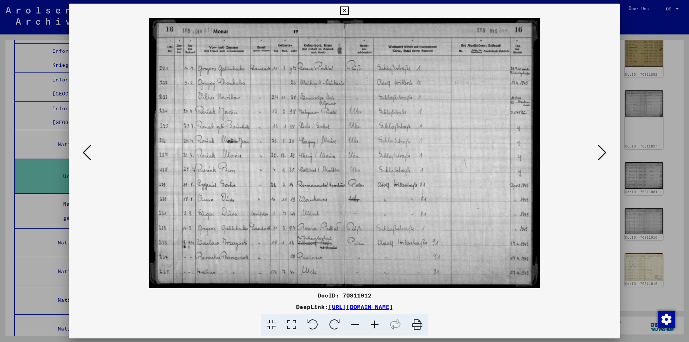
click at [600, 152] on icon at bounding box center [602, 152] width 9 height 17
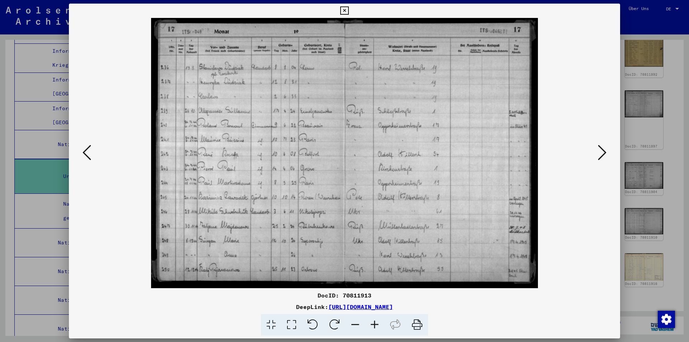
click at [600, 152] on icon at bounding box center [602, 152] width 9 height 17
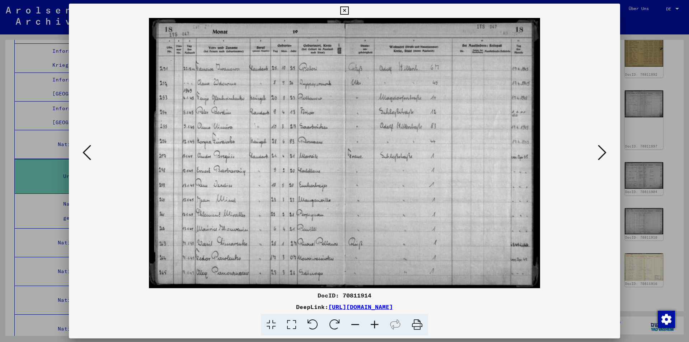
click at [600, 152] on icon at bounding box center [602, 152] width 9 height 17
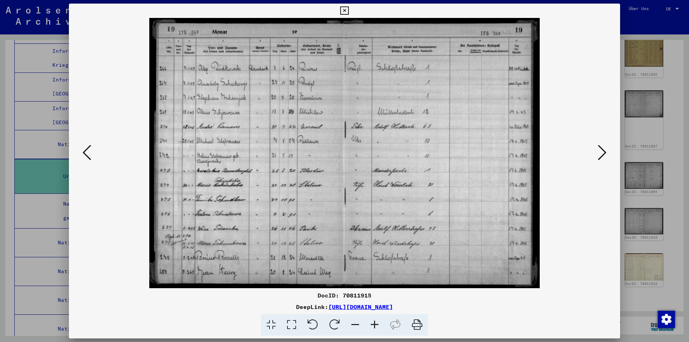
click at [600, 152] on icon at bounding box center [602, 152] width 9 height 17
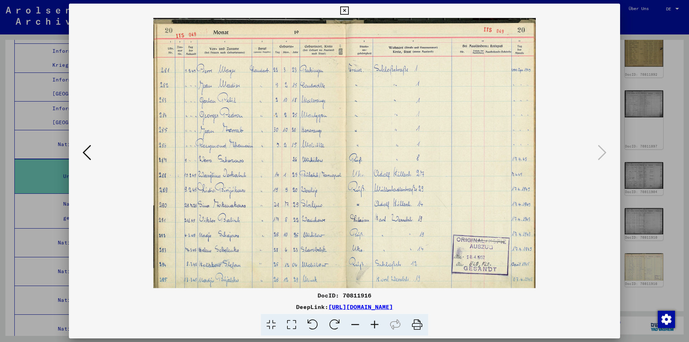
click at [88, 148] on icon at bounding box center [87, 152] width 9 height 17
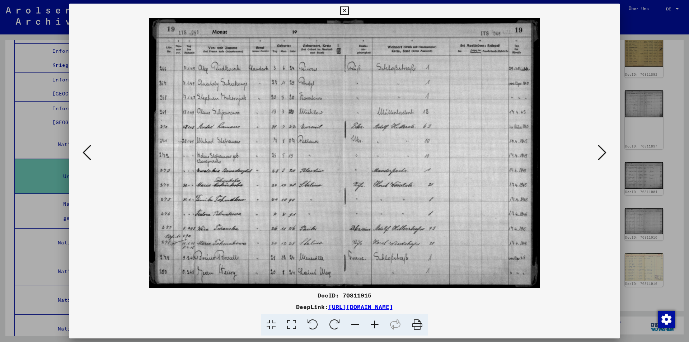
click at [88, 148] on icon at bounding box center [87, 152] width 9 height 17
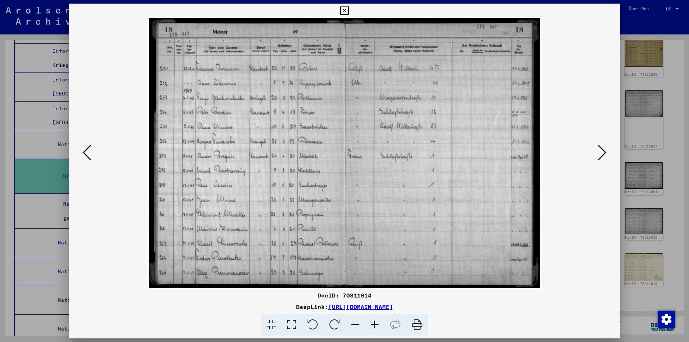
click at [88, 148] on icon at bounding box center [87, 152] width 9 height 17
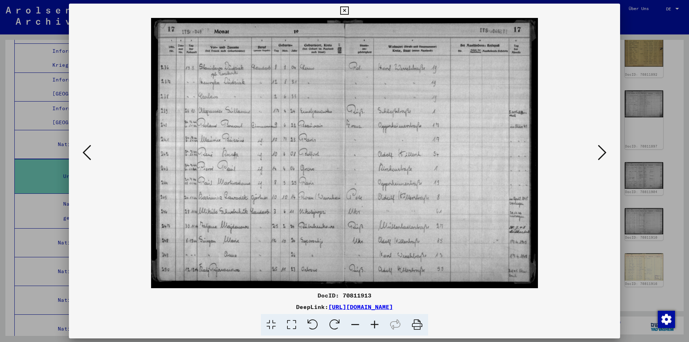
click at [88, 148] on icon at bounding box center [87, 152] width 9 height 17
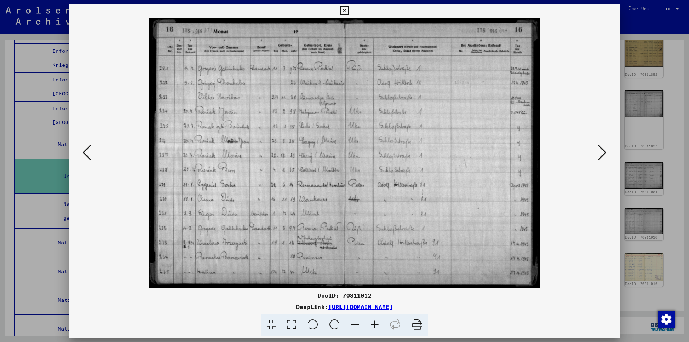
click at [88, 148] on icon at bounding box center [87, 152] width 9 height 17
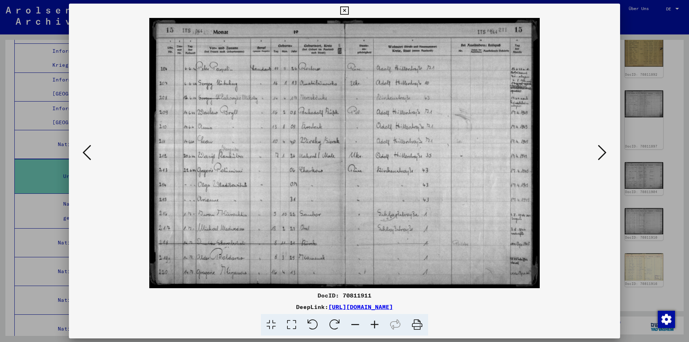
click at [88, 148] on icon at bounding box center [87, 152] width 9 height 17
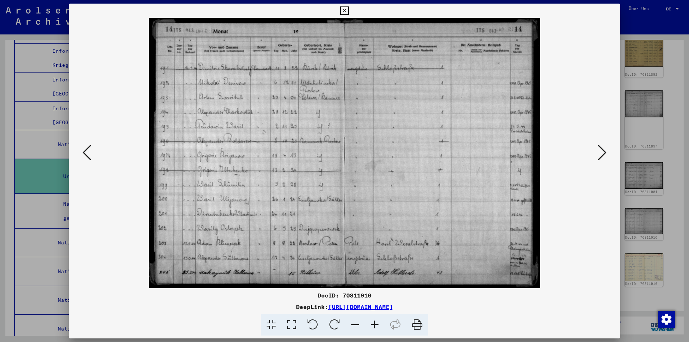
click at [88, 148] on icon at bounding box center [87, 152] width 9 height 17
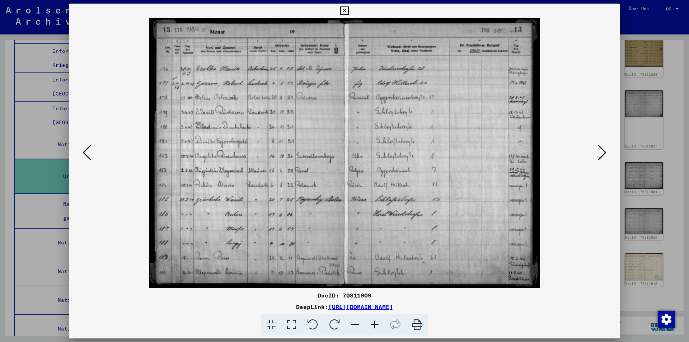
click at [88, 148] on icon at bounding box center [87, 152] width 9 height 17
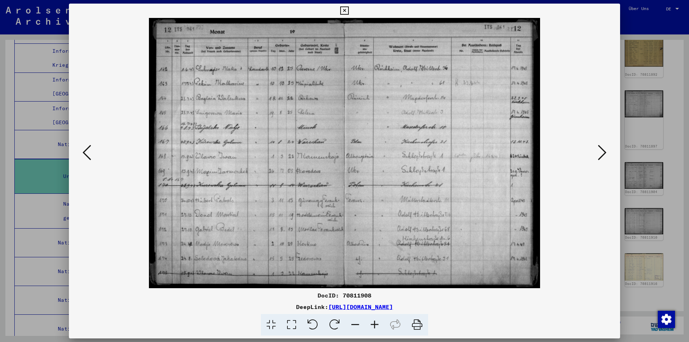
click at [88, 148] on icon at bounding box center [87, 152] width 9 height 17
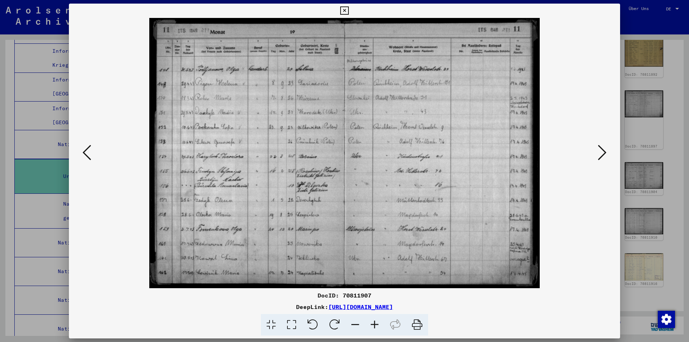
click at [88, 148] on icon at bounding box center [87, 152] width 9 height 17
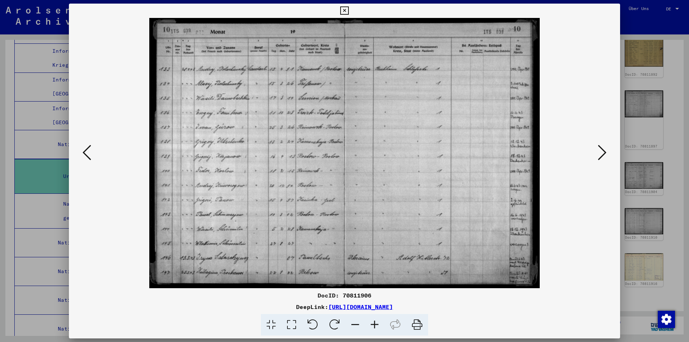
click at [88, 148] on icon at bounding box center [87, 152] width 9 height 17
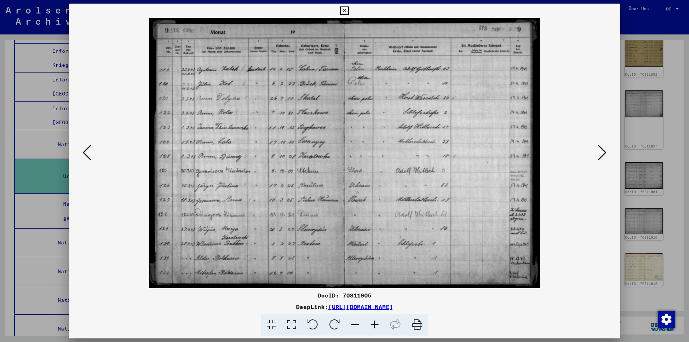
click at [600, 153] on icon at bounding box center [602, 152] width 9 height 17
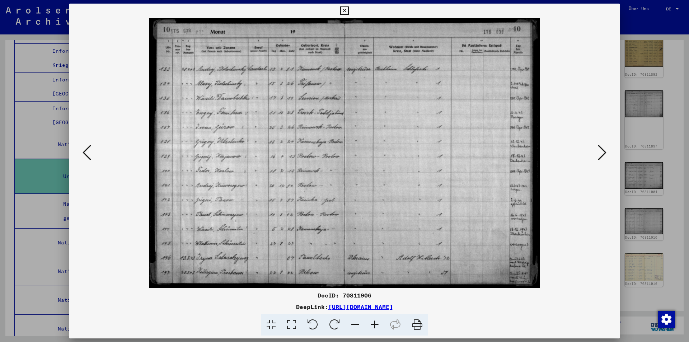
click at [87, 153] on icon at bounding box center [87, 152] width 9 height 17
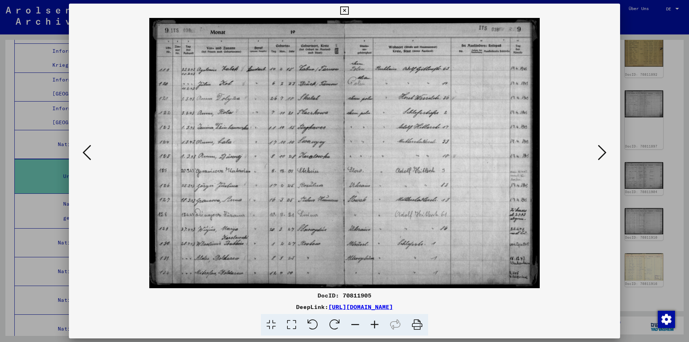
click at [87, 153] on icon at bounding box center [87, 152] width 9 height 17
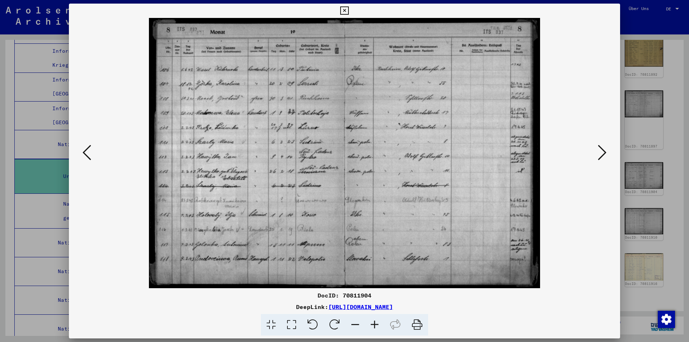
click at [87, 153] on icon at bounding box center [87, 152] width 9 height 17
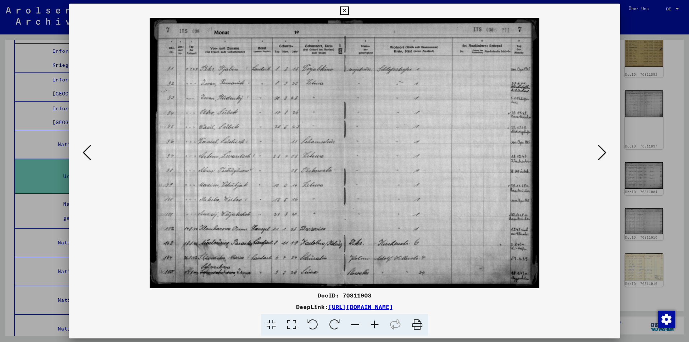
click at [87, 153] on icon at bounding box center [87, 152] width 9 height 17
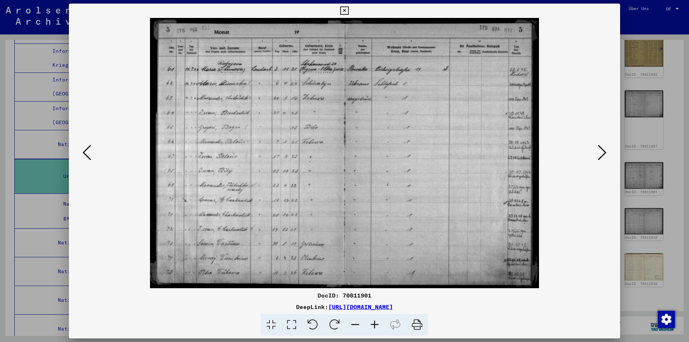
click at [602, 152] on icon at bounding box center [602, 152] width 9 height 17
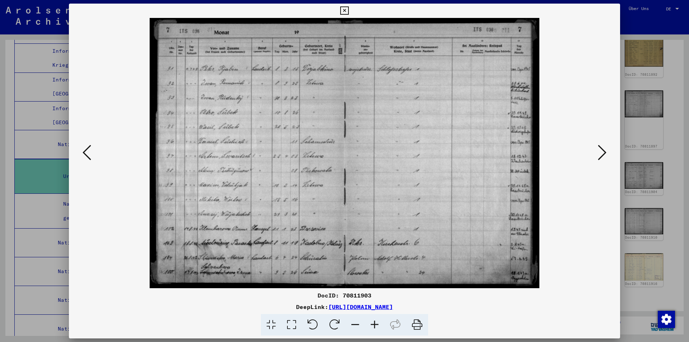
click at [86, 150] on icon at bounding box center [87, 152] width 9 height 17
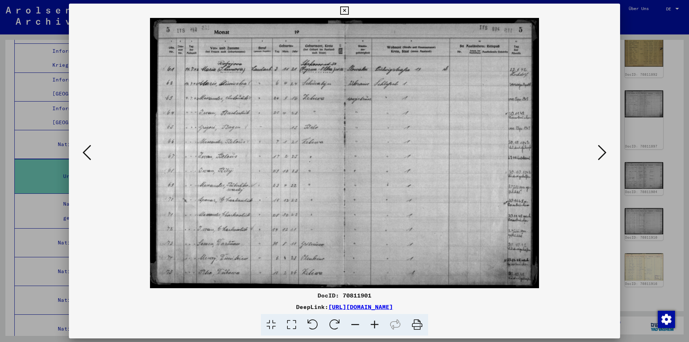
click at [86, 150] on icon at bounding box center [87, 152] width 9 height 17
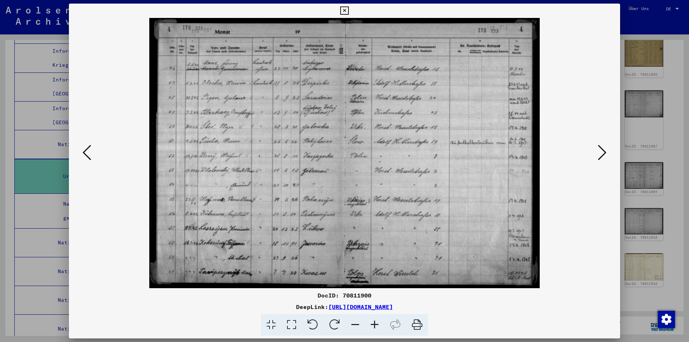
click at [86, 150] on icon at bounding box center [87, 152] width 9 height 17
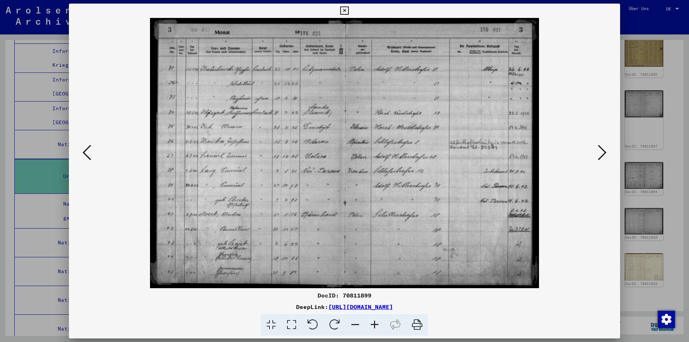
click at [86, 150] on icon at bounding box center [87, 152] width 9 height 17
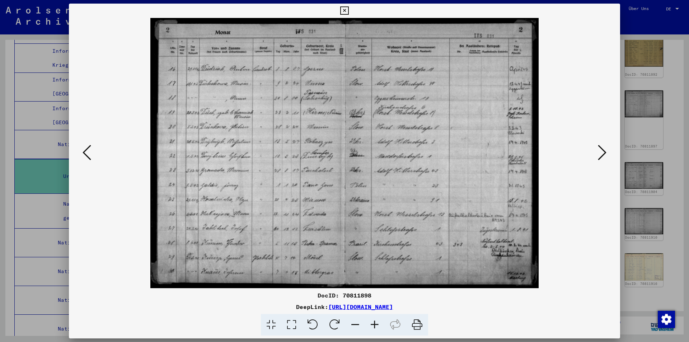
click at [86, 150] on icon at bounding box center [87, 152] width 9 height 17
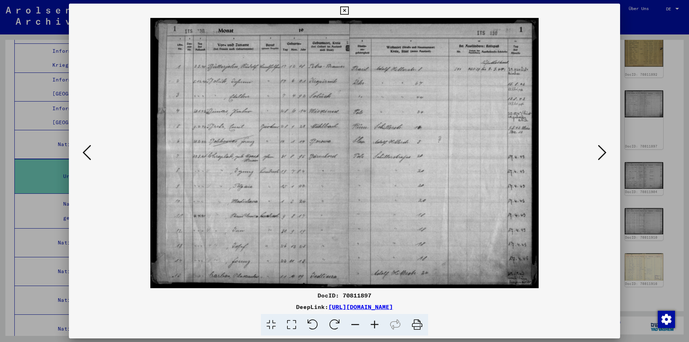
click at [86, 150] on icon at bounding box center [87, 152] width 9 height 17
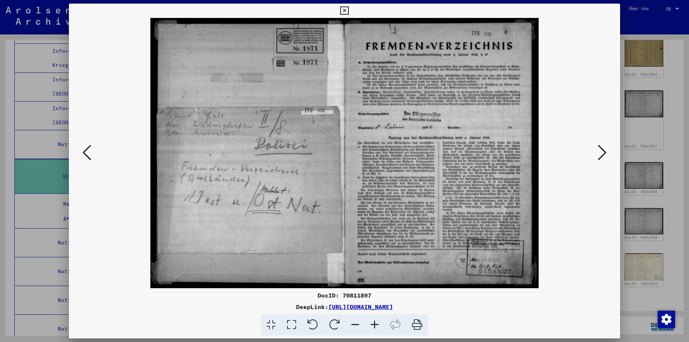
click at [86, 150] on icon at bounding box center [87, 152] width 9 height 17
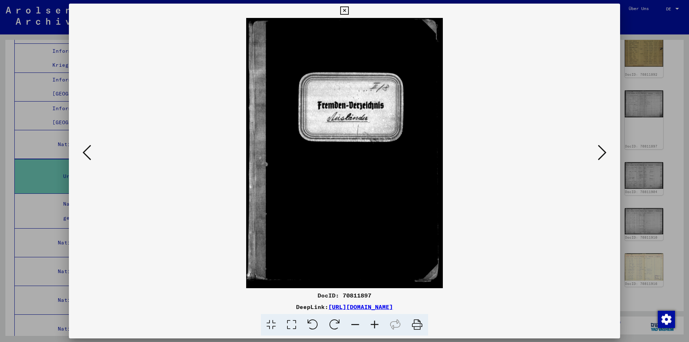
click at [87, 151] on icon at bounding box center [87, 152] width 9 height 17
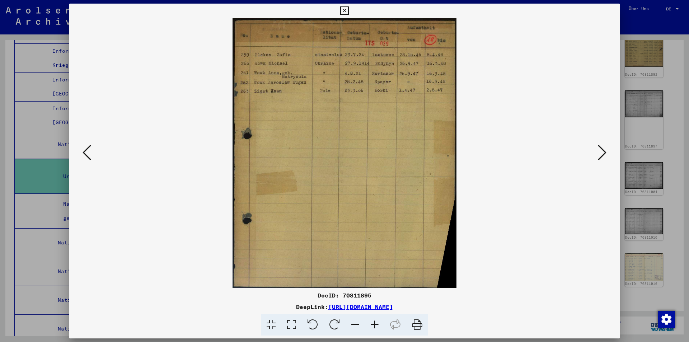
click at [87, 151] on icon at bounding box center [87, 152] width 9 height 17
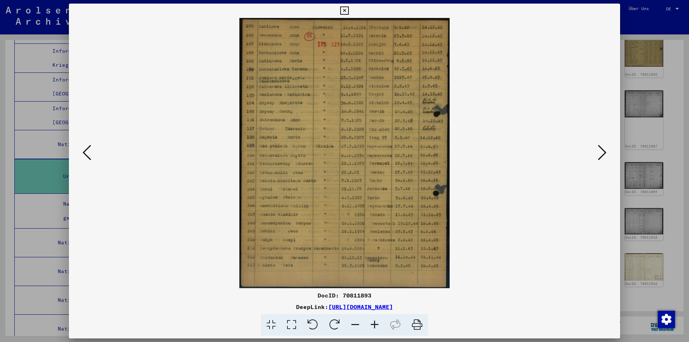
click at [87, 151] on icon at bounding box center [87, 152] width 9 height 17
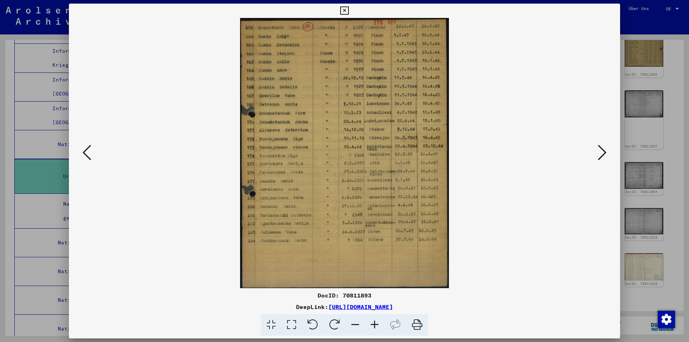
click at [87, 151] on icon at bounding box center [87, 152] width 9 height 17
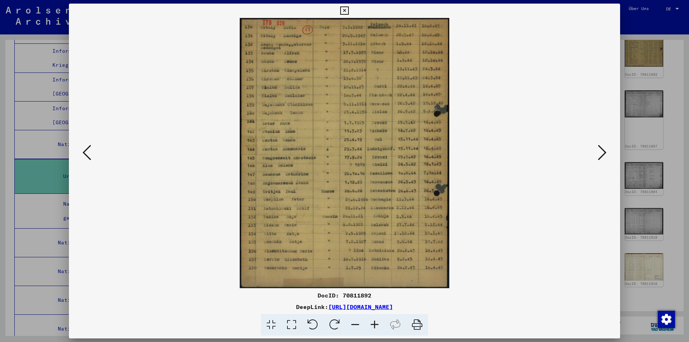
click at [87, 151] on icon at bounding box center [87, 152] width 9 height 17
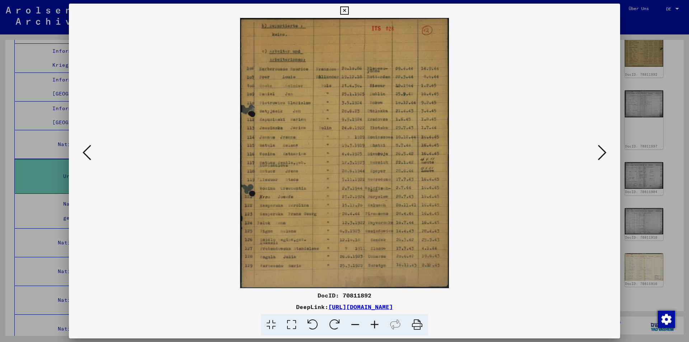
click at [87, 151] on icon at bounding box center [87, 152] width 9 height 17
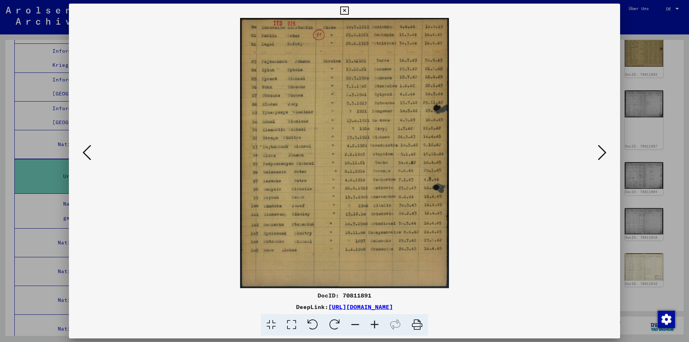
click at [87, 151] on icon at bounding box center [87, 152] width 9 height 17
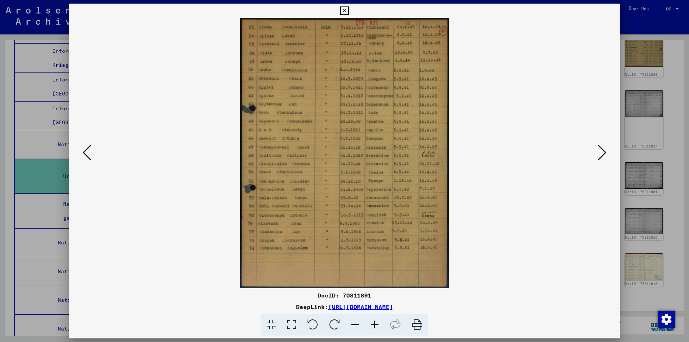
click at [84, 158] on icon at bounding box center [87, 152] width 9 height 17
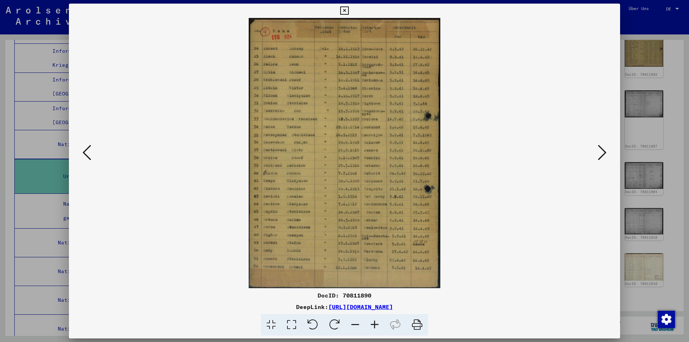
click at [84, 158] on icon at bounding box center [87, 152] width 9 height 17
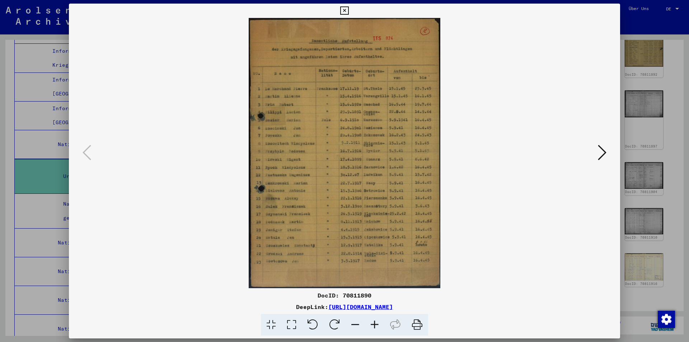
click at [348, 146] on img at bounding box center [344, 153] width 503 height 270
click at [601, 152] on icon at bounding box center [602, 152] width 9 height 17
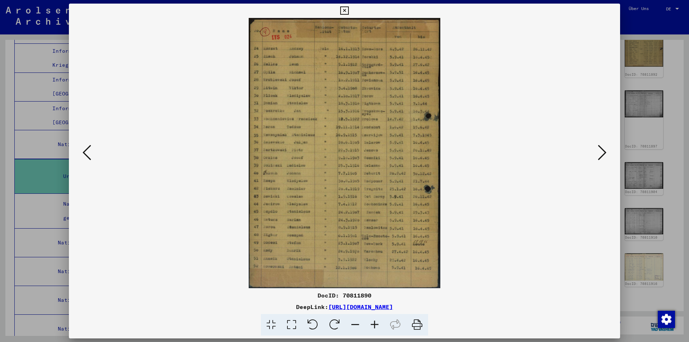
click at [601, 152] on icon at bounding box center [602, 152] width 9 height 17
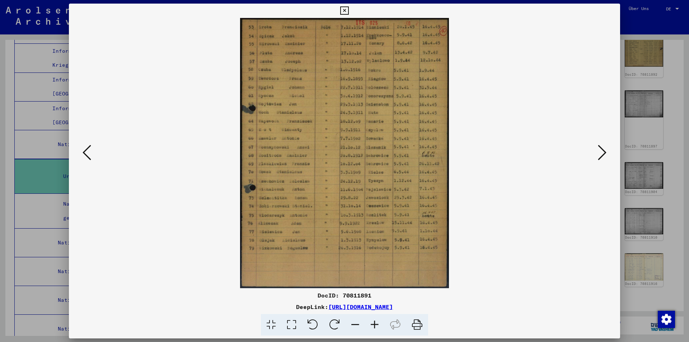
click at [601, 152] on icon at bounding box center [602, 152] width 9 height 17
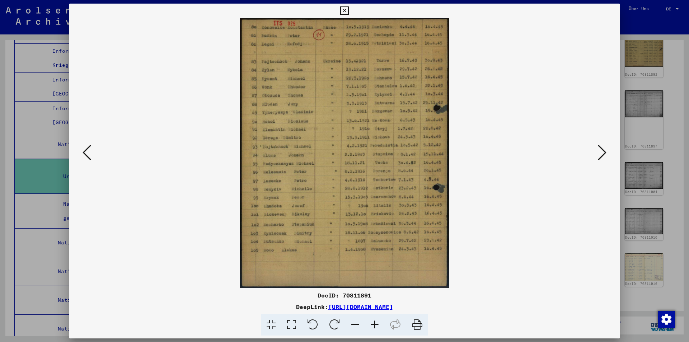
click at [601, 152] on icon at bounding box center [602, 152] width 9 height 17
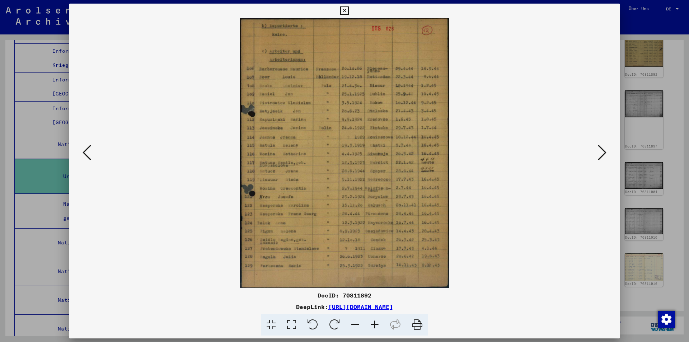
click at [601, 152] on icon at bounding box center [602, 152] width 9 height 17
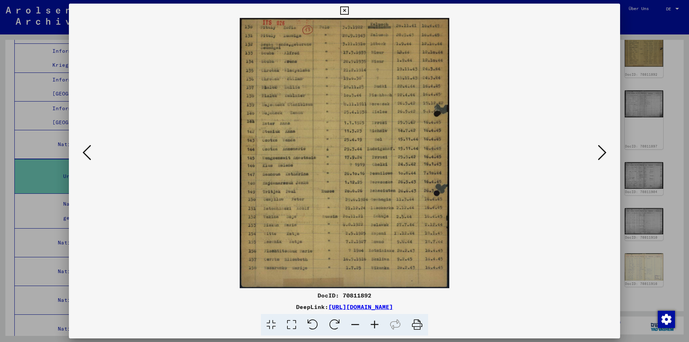
click at [601, 152] on icon at bounding box center [602, 152] width 9 height 17
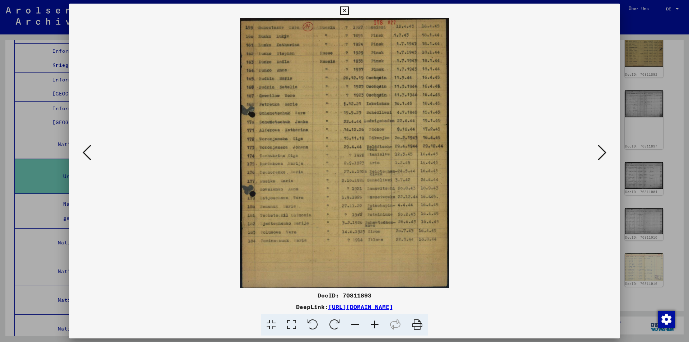
click at [601, 152] on icon at bounding box center [602, 152] width 9 height 17
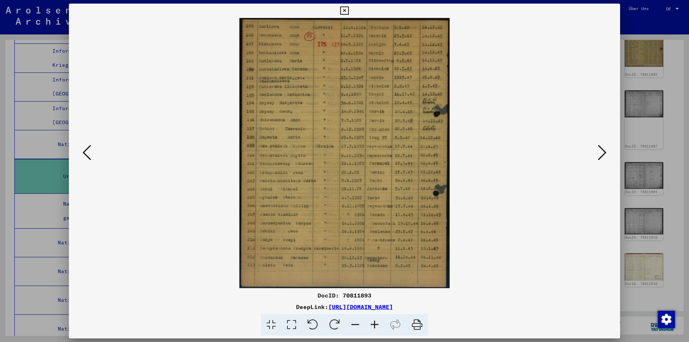
click at [601, 152] on icon at bounding box center [602, 152] width 9 height 17
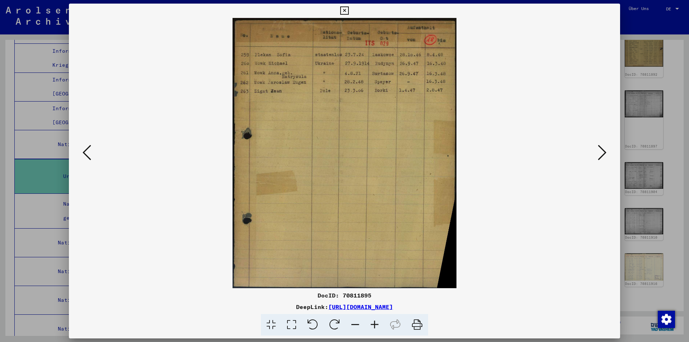
click at [601, 152] on icon at bounding box center [602, 152] width 9 height 17
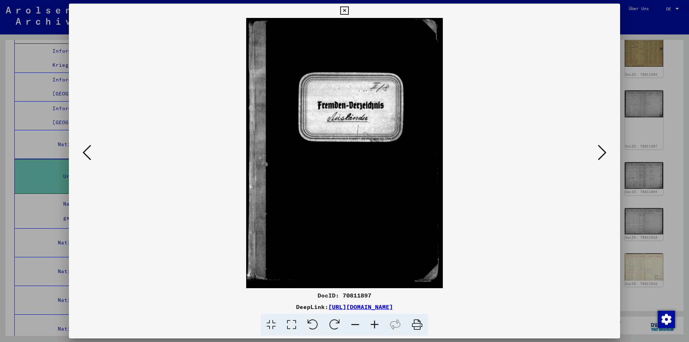
click at [601, 152] on icon at bounding box center [602, 152] width 9 height 17
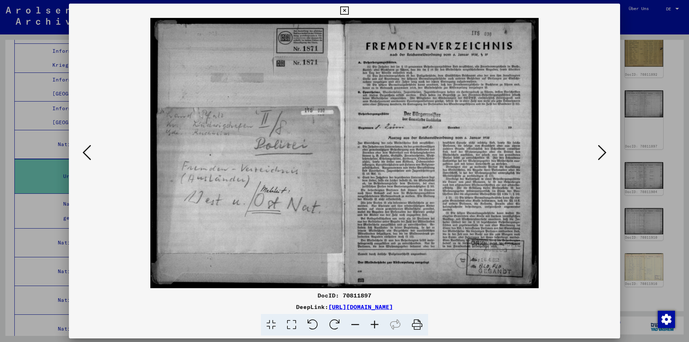
click at [601, 152] on icon at bounding box center [602, 152] width 9 height 17
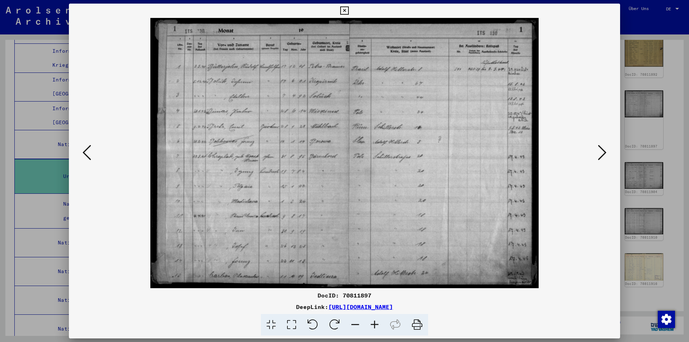
click at [601, 152] on icon at bounding box center [602, 152] width 9 height 17
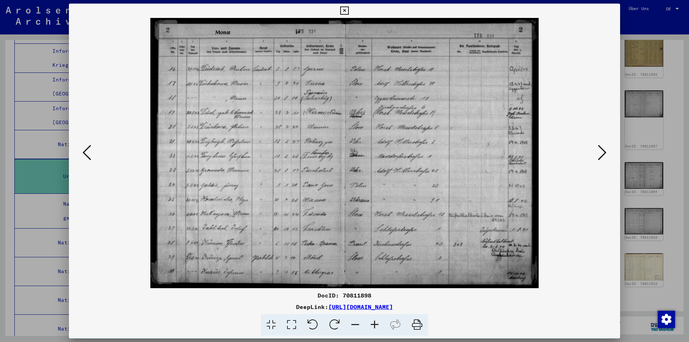
click at [601, 152] on icon at bounding box center [602, 152] width 9 height 17
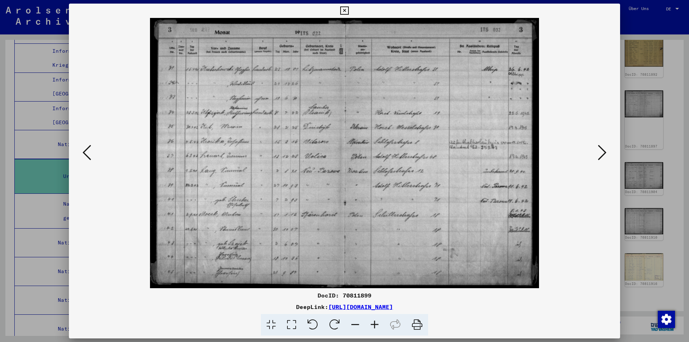
click at [90, 149] on icon at bounding box center [87, 152] width 9 height 17
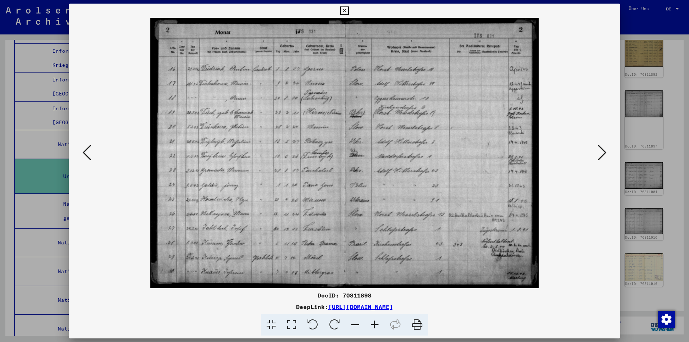
click at [90, 149] on icon at bounding box center [87, 152] width 9 height 17
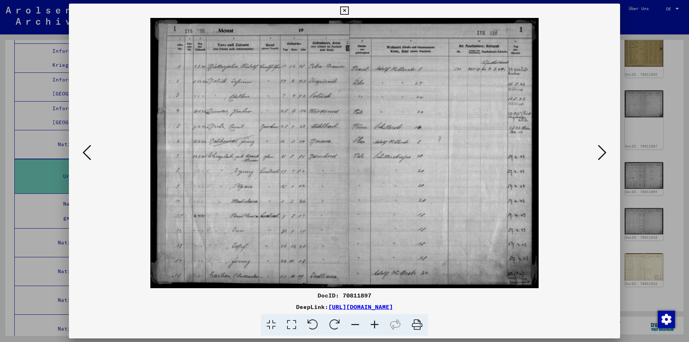
click at [90, 149] on icon at bounding box center [87, 152] width 9 height 17
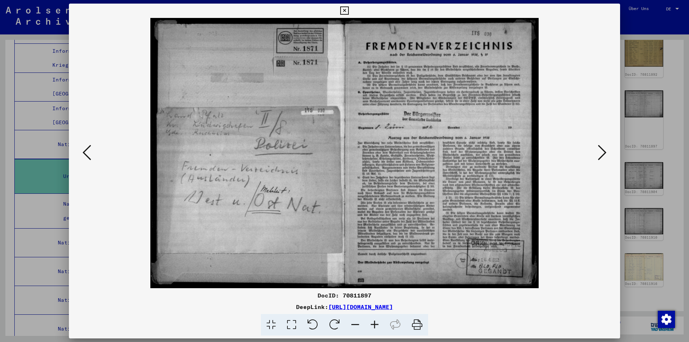
click at [601, 150] on icon at bounding box center [602, 152] width 9 height 17
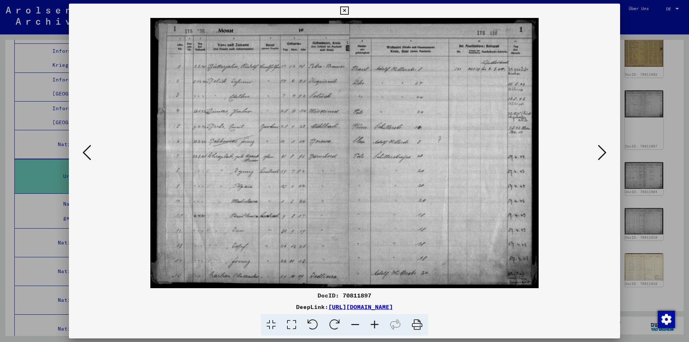
click at [601, 153] on icon at bounding box center [602, 152] width 9 height 17
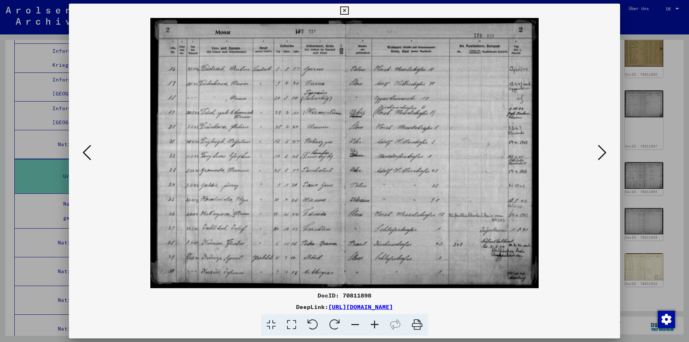
click at [601, 153] on icon at bounding box center [602, 152] width 9 height 17
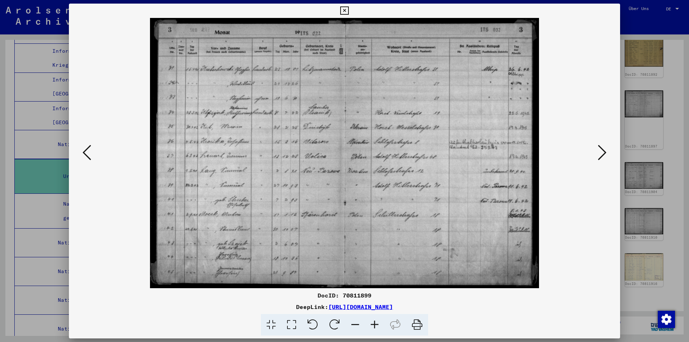
click at [601, 153] on icon at bounding box center [602, 152] width 9 height 17
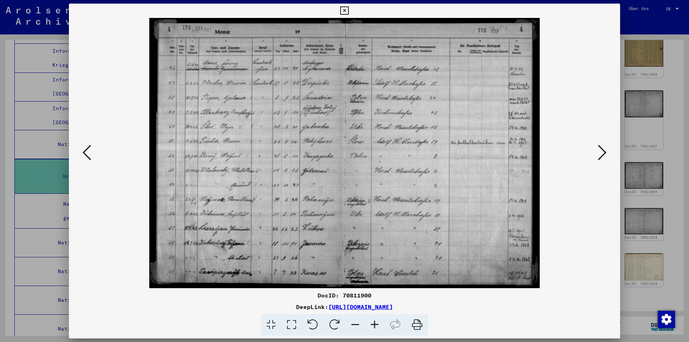
click at [601, 153] on icon at bounding box center [602, 152] width 9 height 17
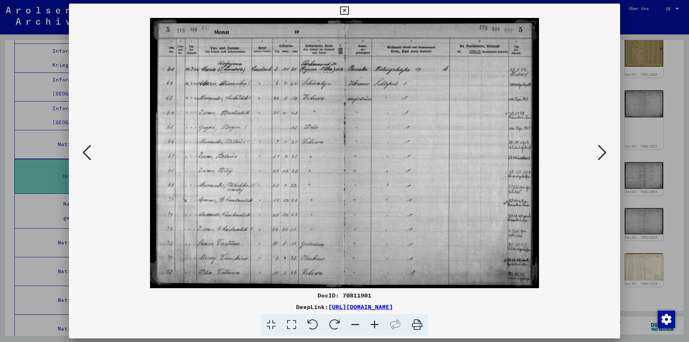
click at [601, 153] on icon at bounding box center [602, 152] width 9 height 17
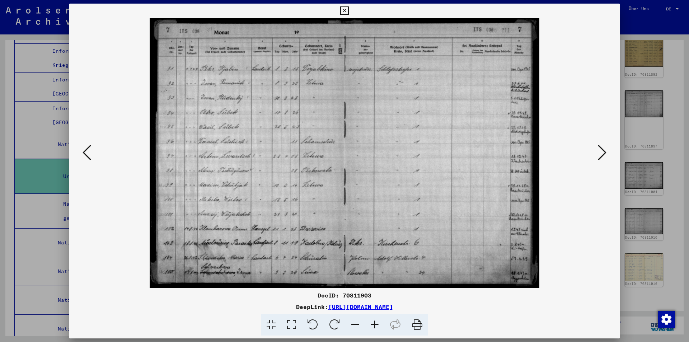
click at [601, 153] on icon at bounding box center [602, 152] width 9 height 17
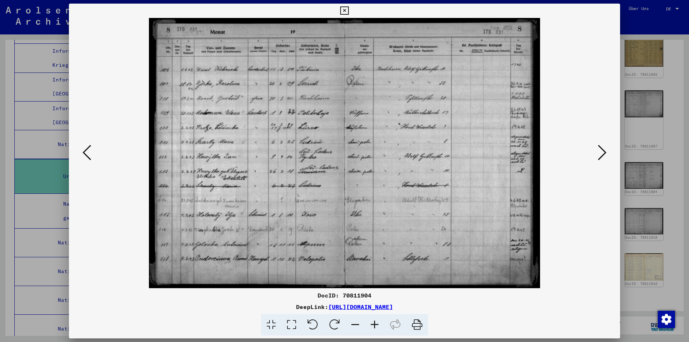
click at [601, 153] on icon at bounding box center [602, 152] width 9 height 17
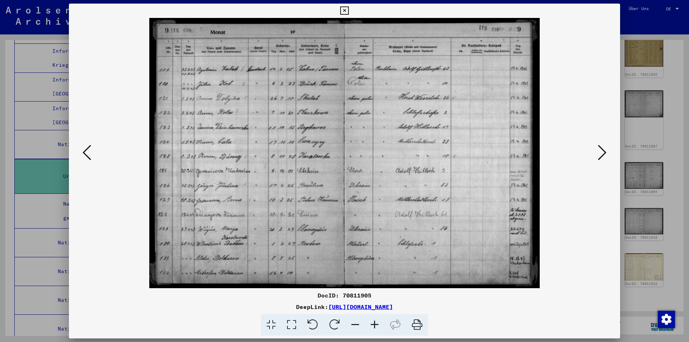
click at [601, 153] on icon at bounding box center [602, 152] width 9 height 17
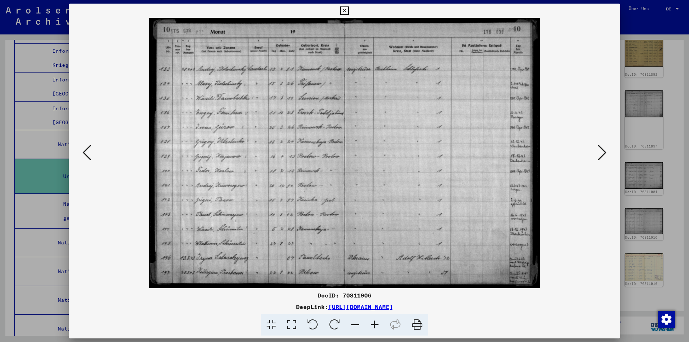
click at [601, 153] on icon at bounding box center [602, 152] width 9 height 17
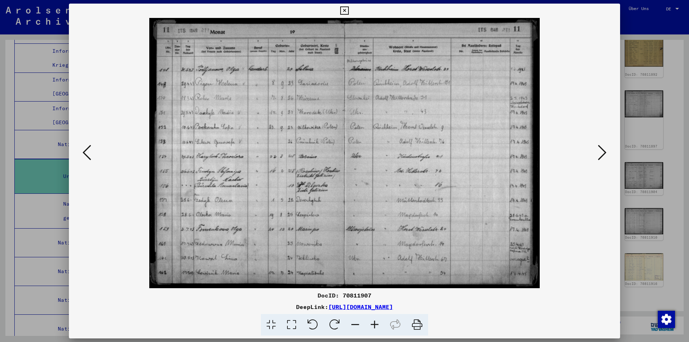
click at [87, 147] on icon at bounding box center [87, 152] width 9 height 17
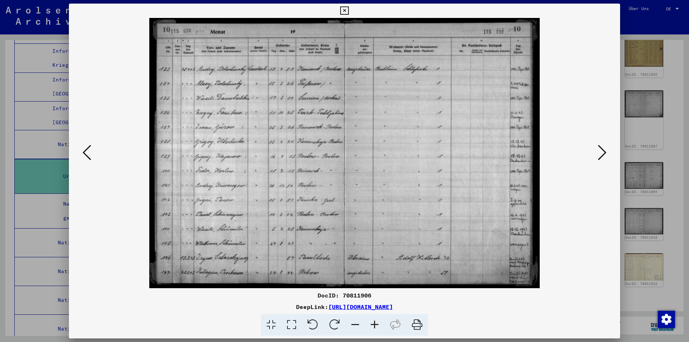
click at [345, 11] on icon at bounding box center [344, 10] width 8 height 9
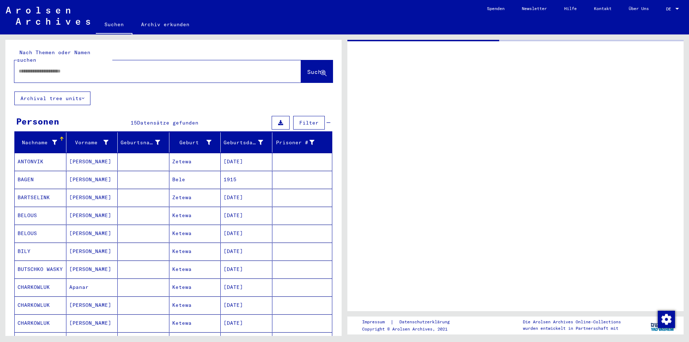
type input "********"
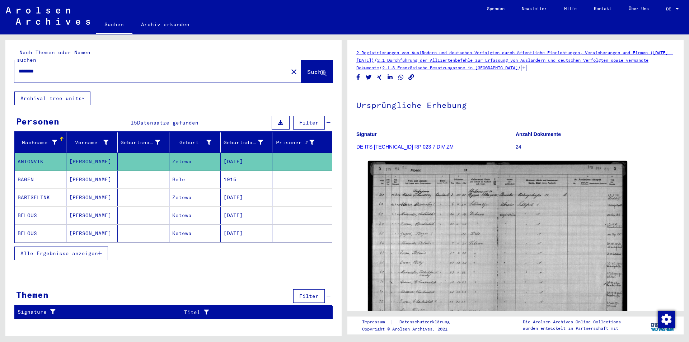
drag, startPoint x: 171, startPoint y: 188, endPoint x: 190, endPoint y: 190, distance: 19.1
click at [190, 190] on mat-cell "Zetewa" at bounding box center [195, 198] width 52 height 18
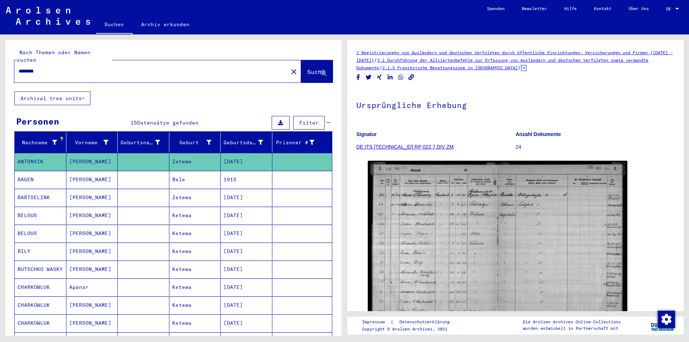
copy mat-cell "Zetewa"
click at [290, 67] on mat-icon "close" at bounding box center [294, 71] width 9 height 9
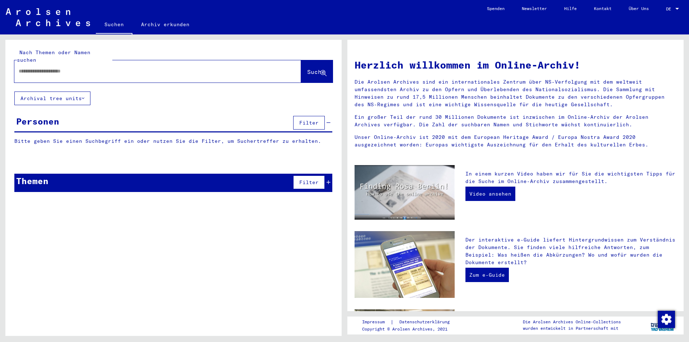
type input "********"
